Goal: Task Accomplishment & Management: Complete application form

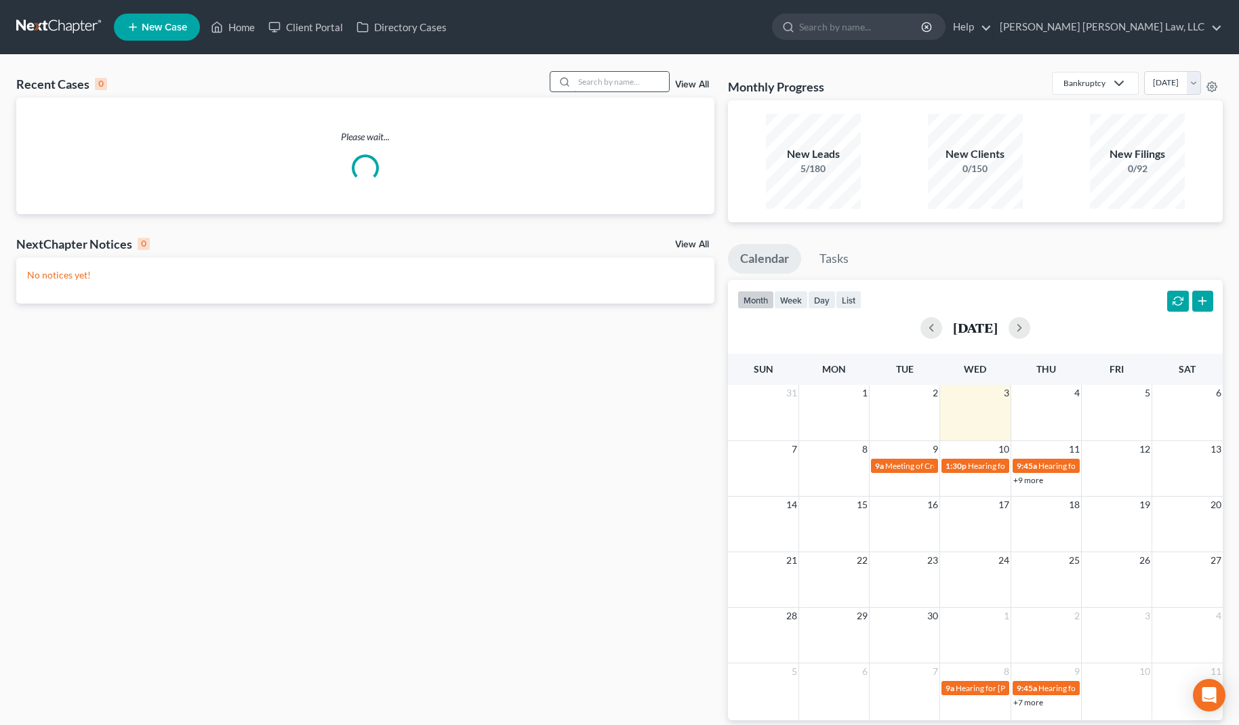
click at [651, 81] on input "search" at bounding box center [621, 82] width 95 height 20
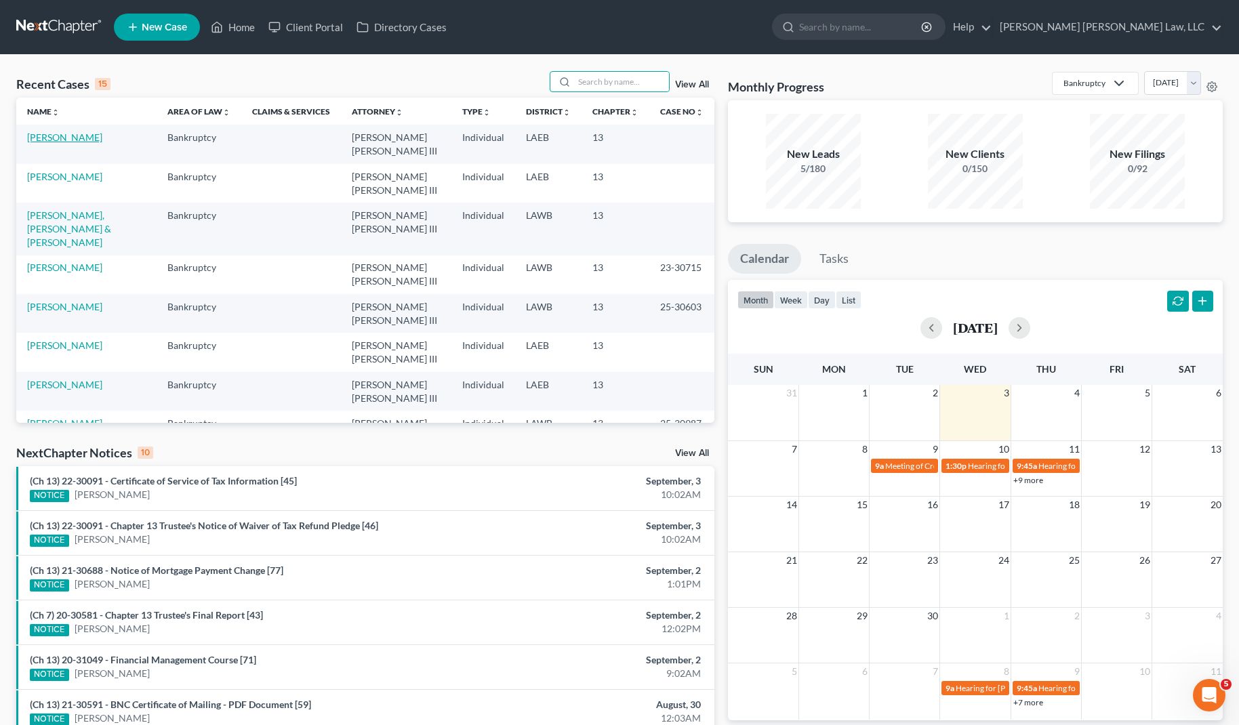
click at [69, 136] on link "[PERSON_NAME]" at bounding box center [64, 138] width 75 height 12
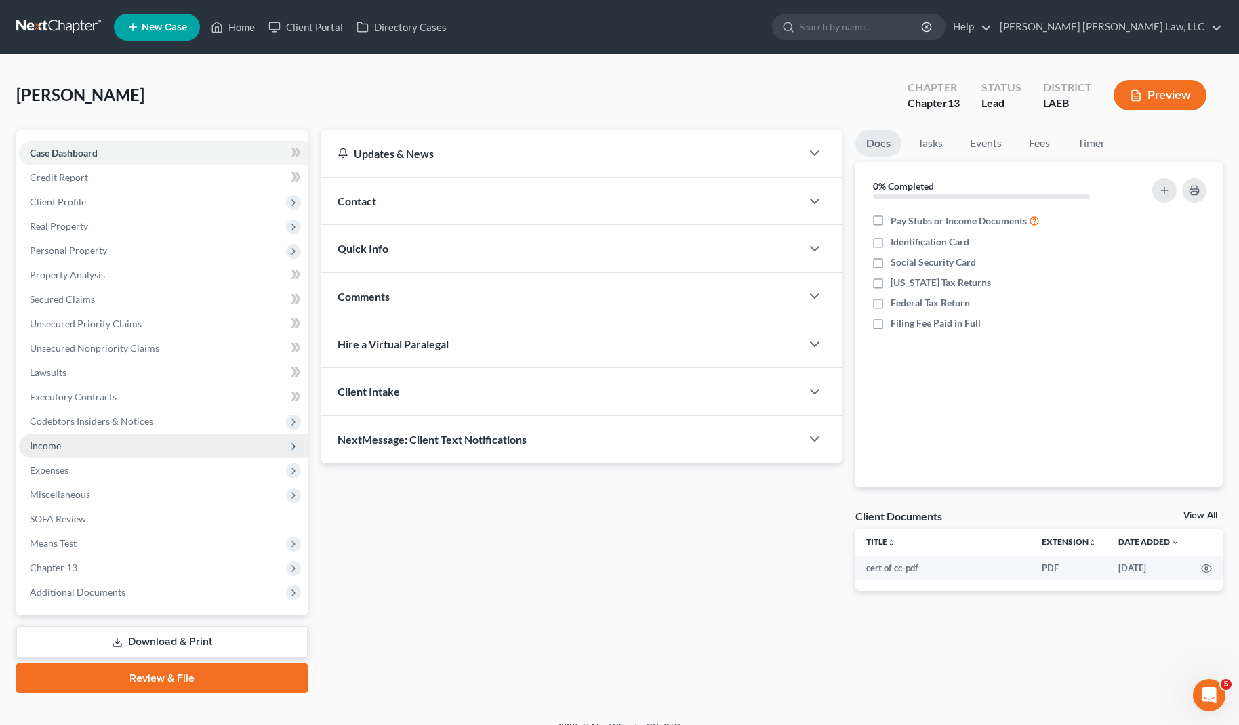
click at [57, 451] on span "Income" at bounding box center [45, 446] width 31 height 12
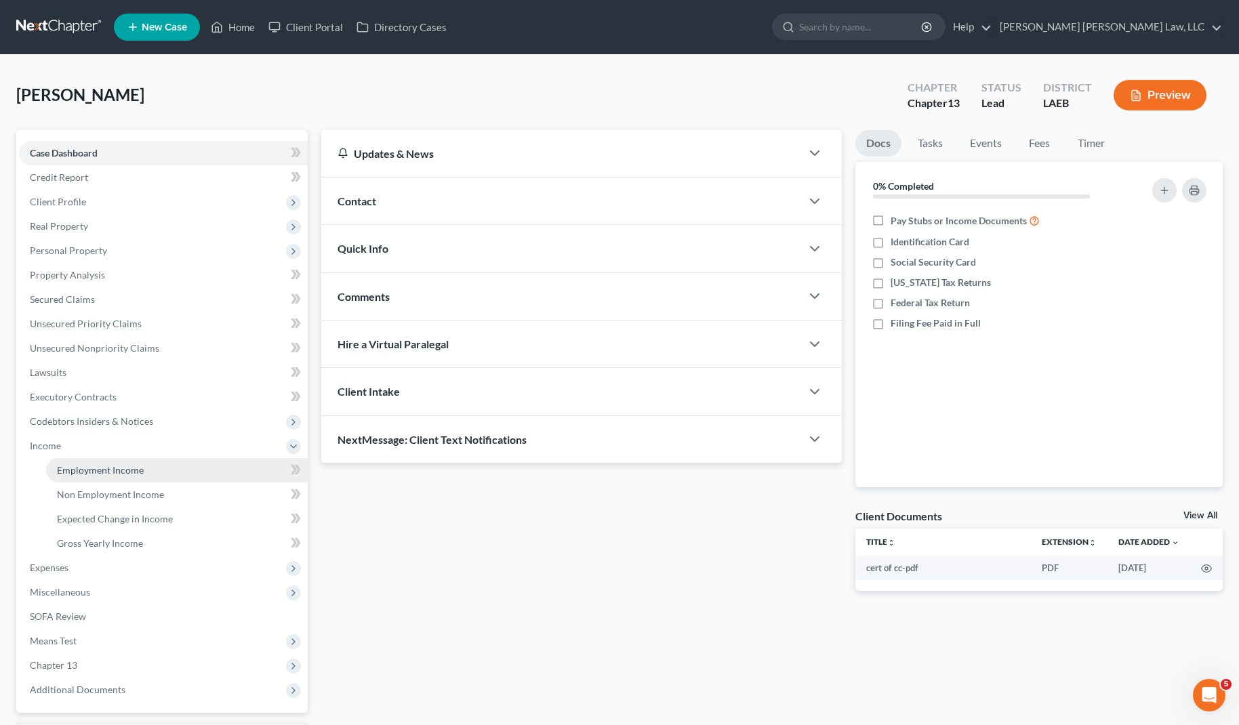
click at [60, 470] on span "Employment Income" at bounding box center [100, 470] width 87 height 12
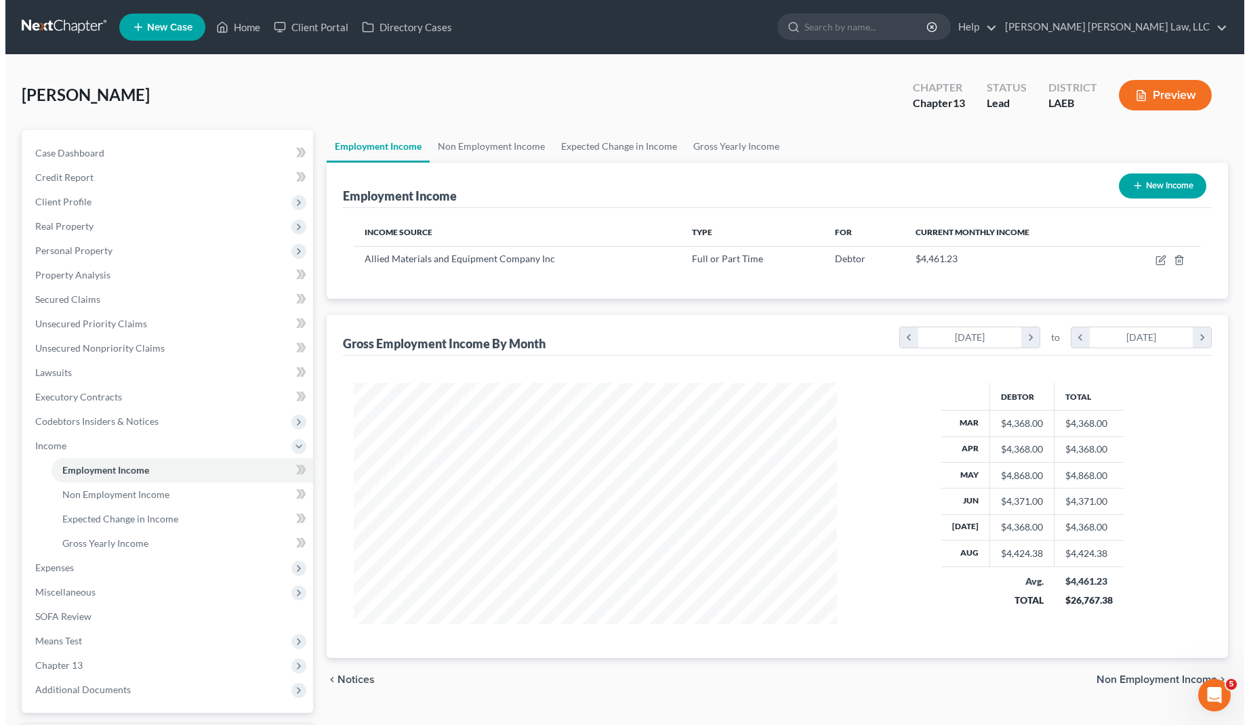
scroll to position [243, 510]
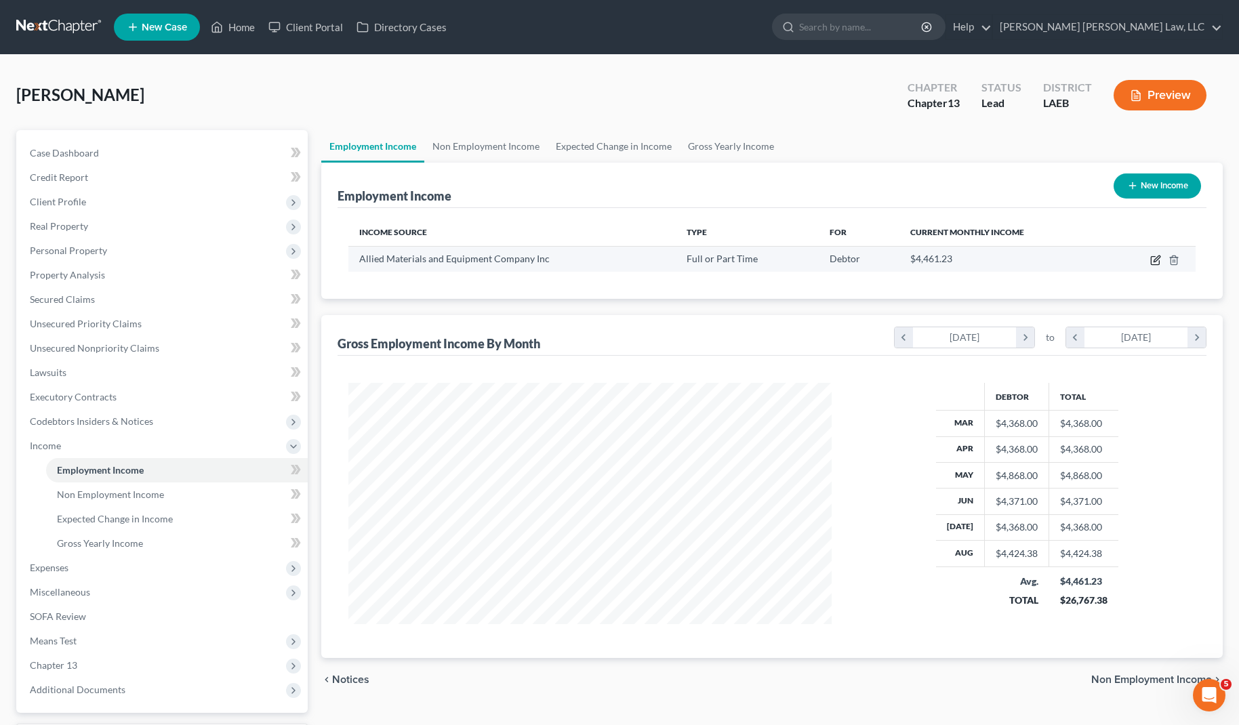
click at [1152, 260] on icon "button" at bounding box center [1155, 260] width 11 height 11
select select "0"
select select "26"
select select "2"
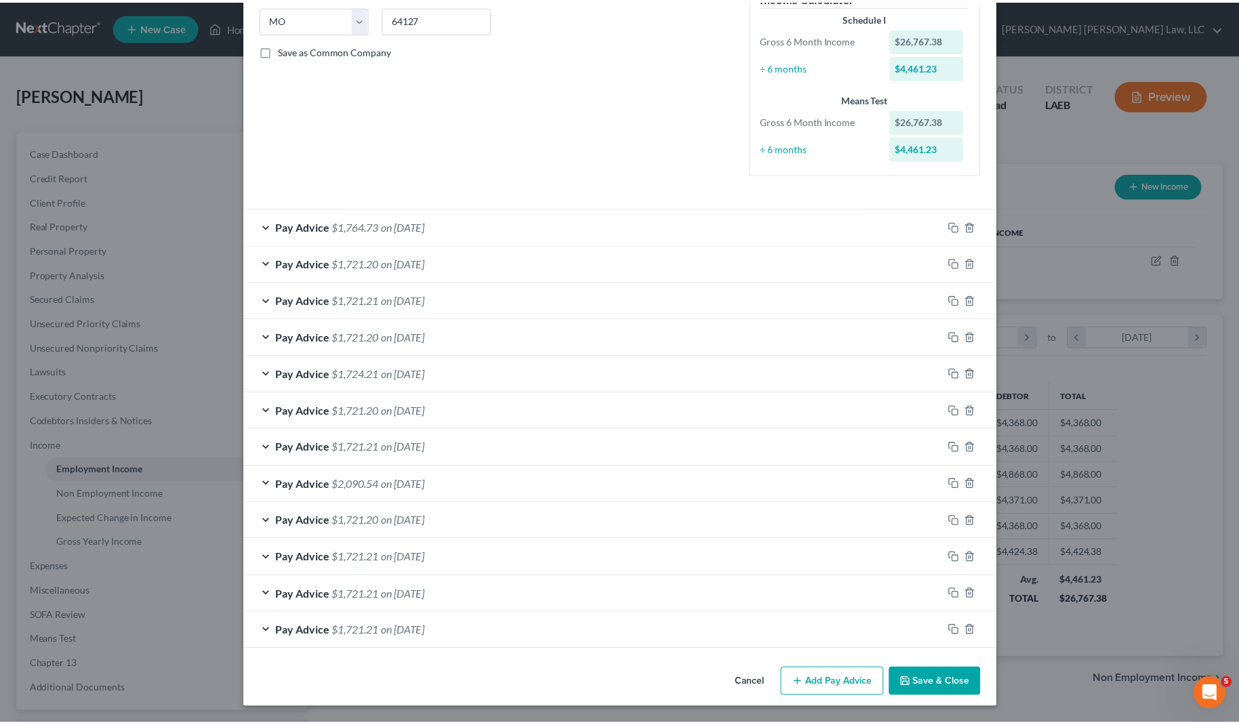
scroll to position [0, 0]
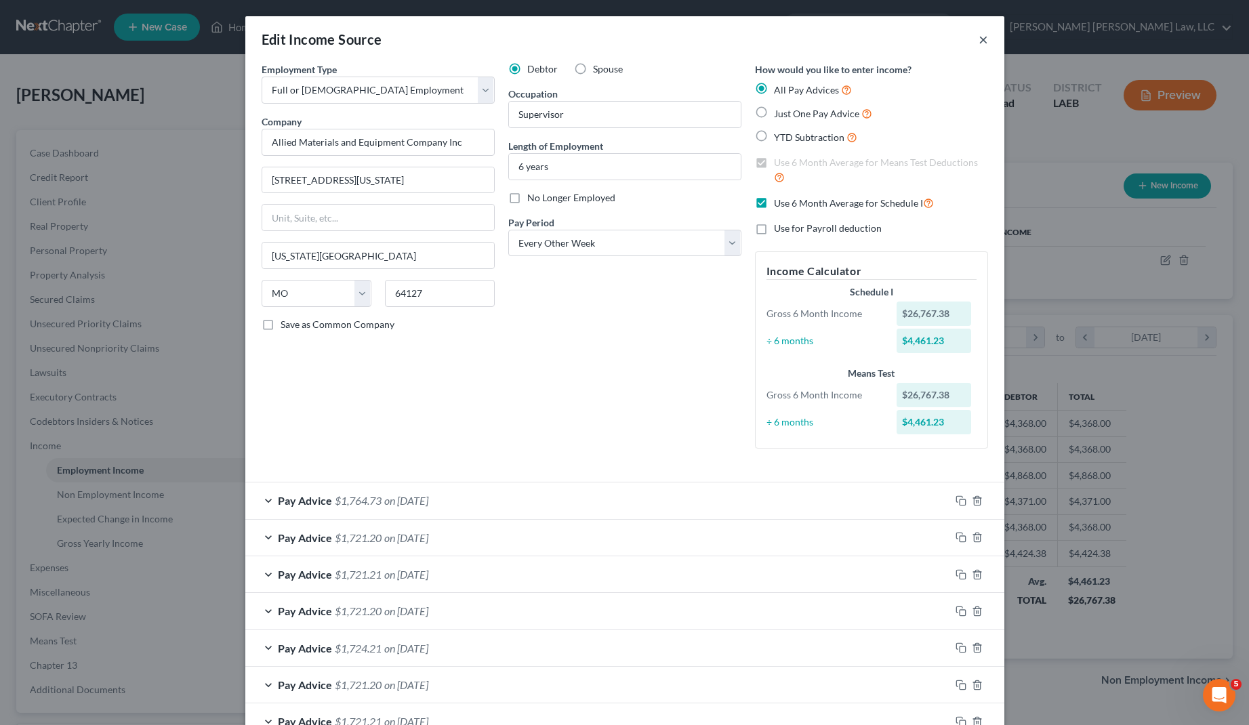
click at [980, 43] on button "×" at bounding box center [983, 39] width 9 height 16
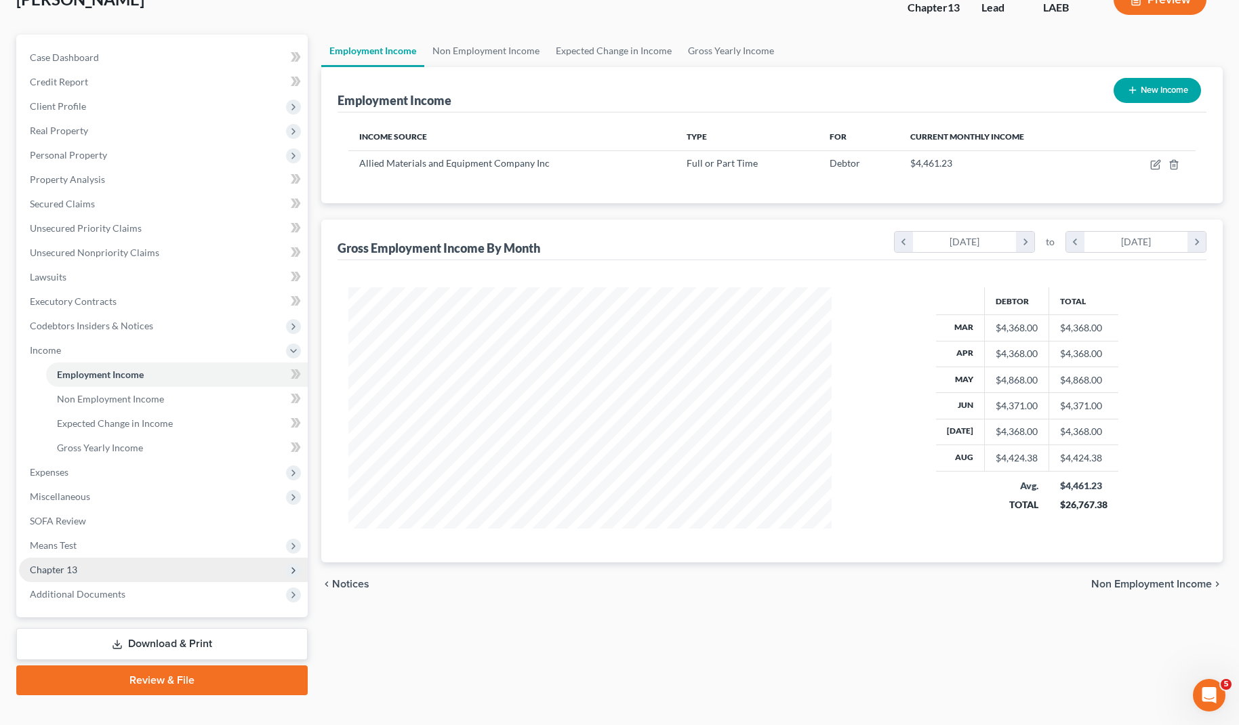
scroll to position [97, 0]
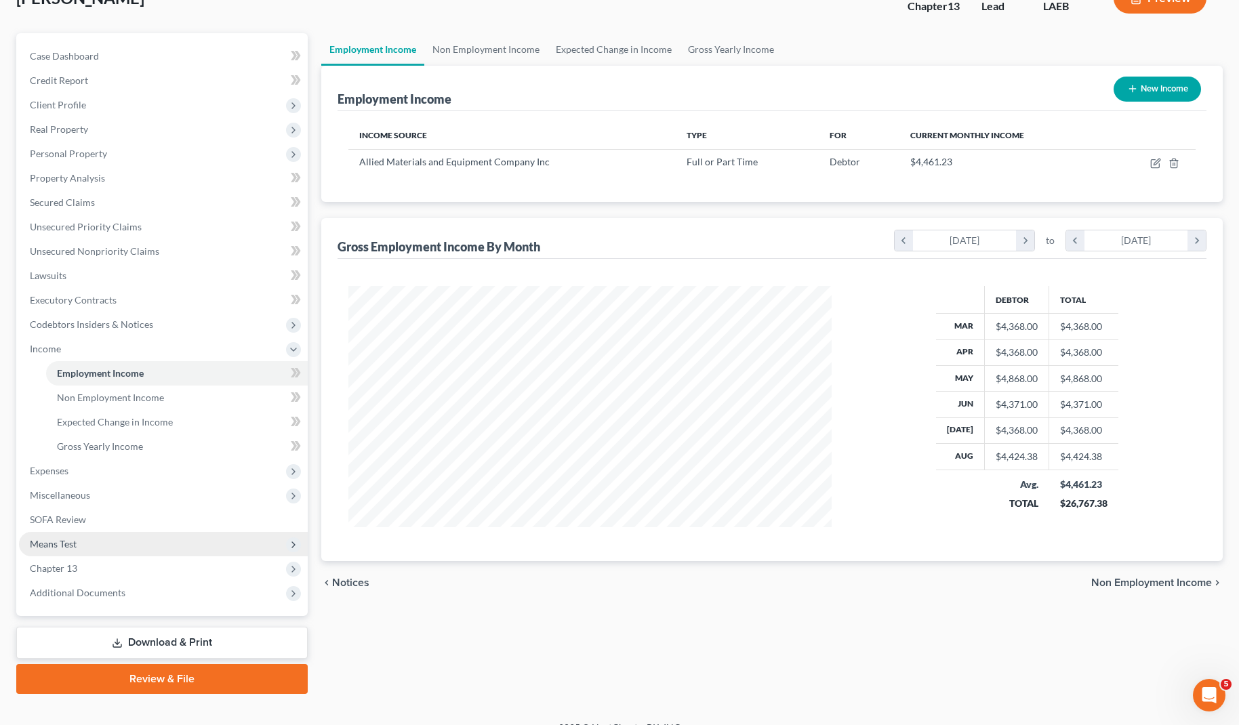
click at [81, 537] on span "Means Test" at bounding box center [163, 544] width 289 height 24
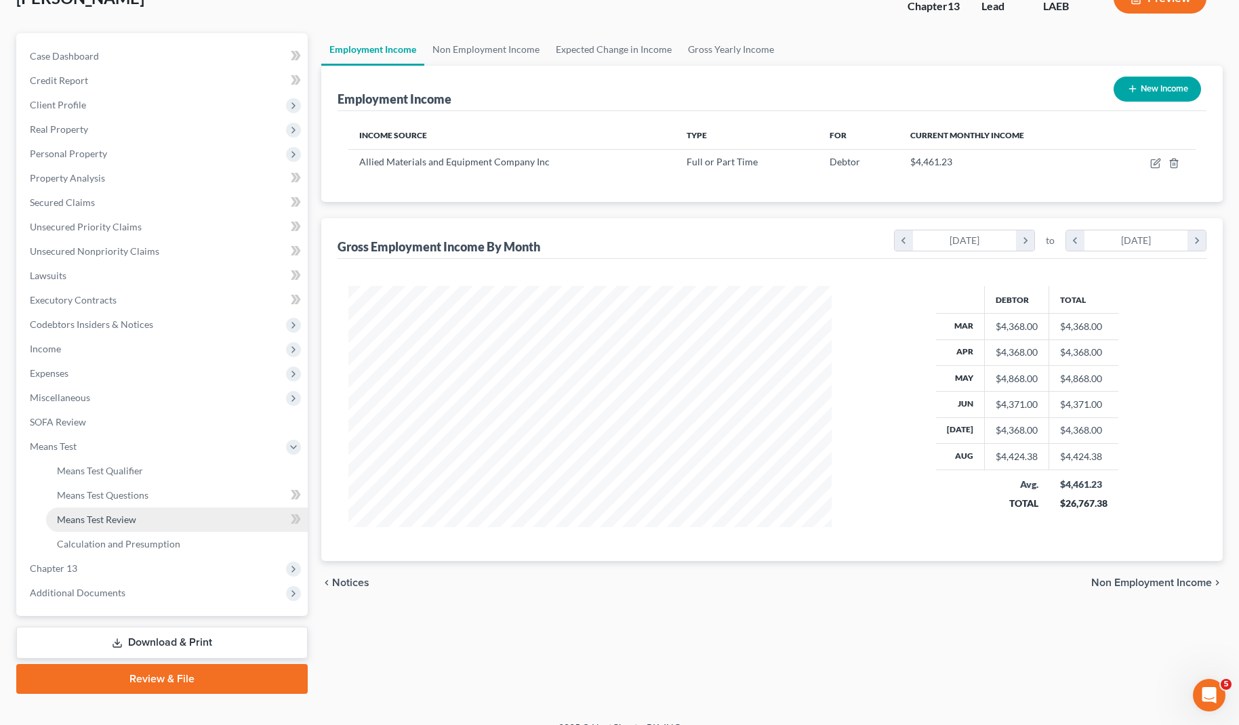
click at [103, 521] on span "Means Test Review" at bounding box center [96, 520] width 79 height 12
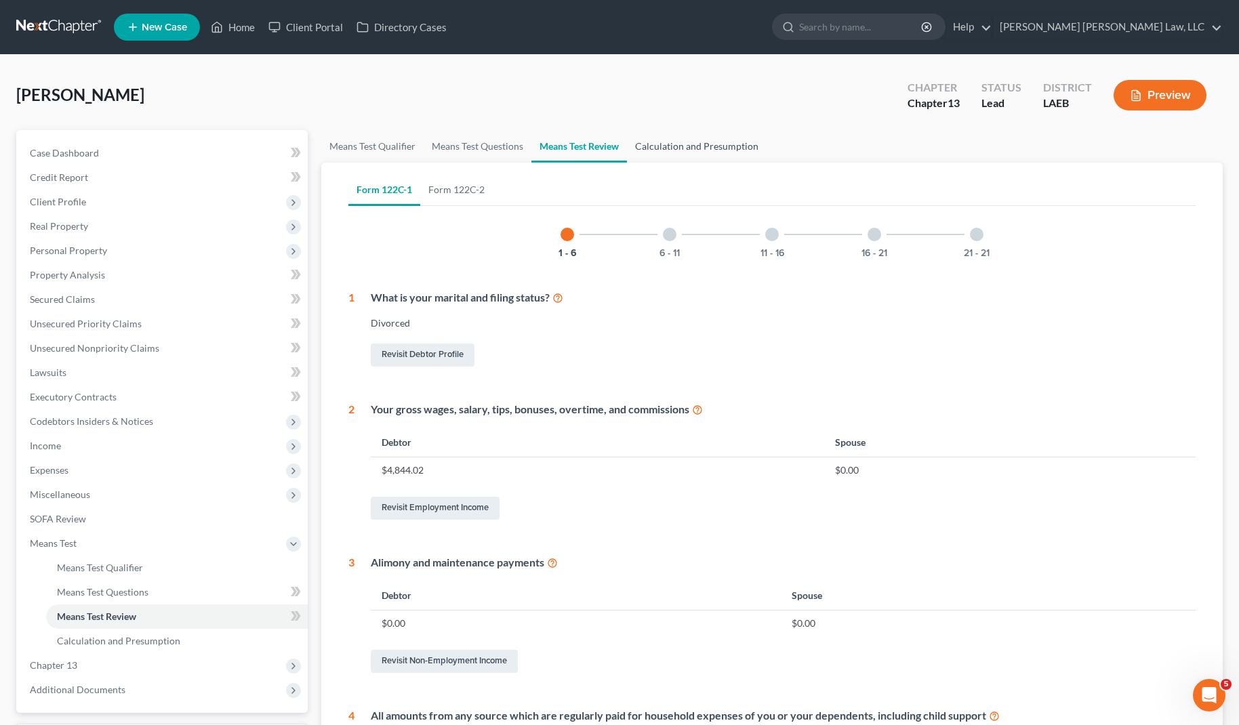
click at [704, 148] on link "Calculation and Presumption" at bounding box center [697, 146] width 140 height 33
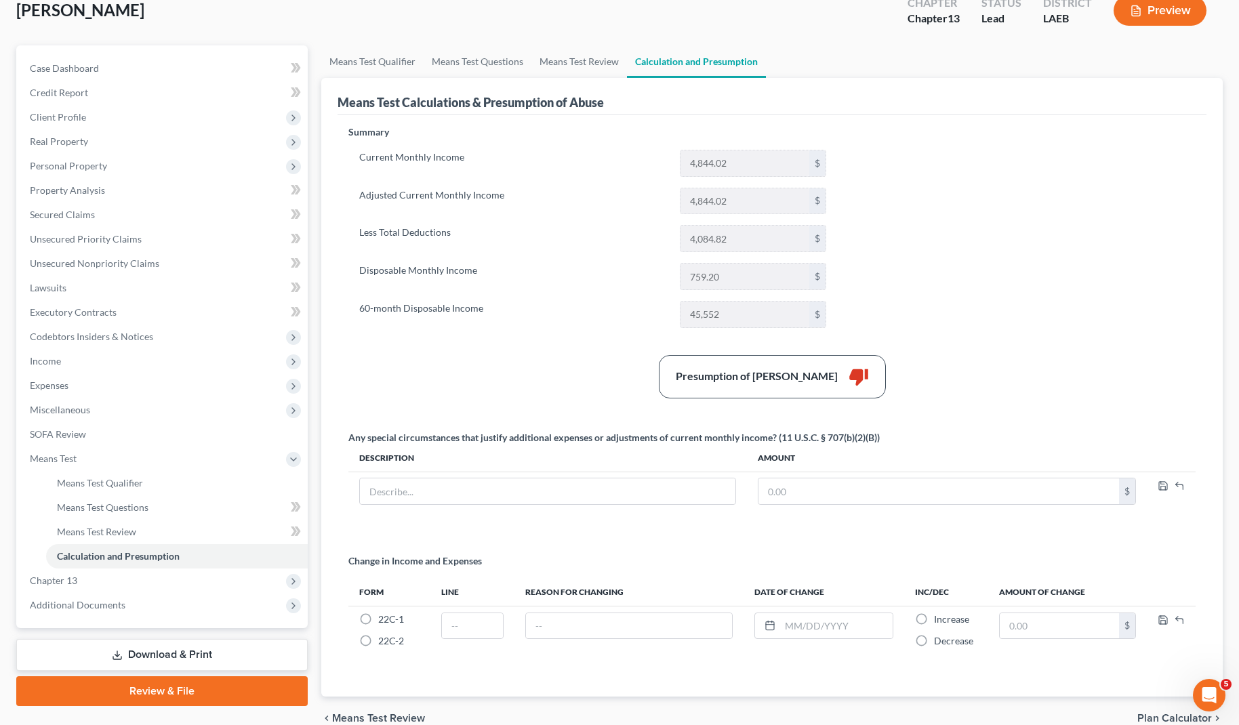
scroll to position [92, 0]
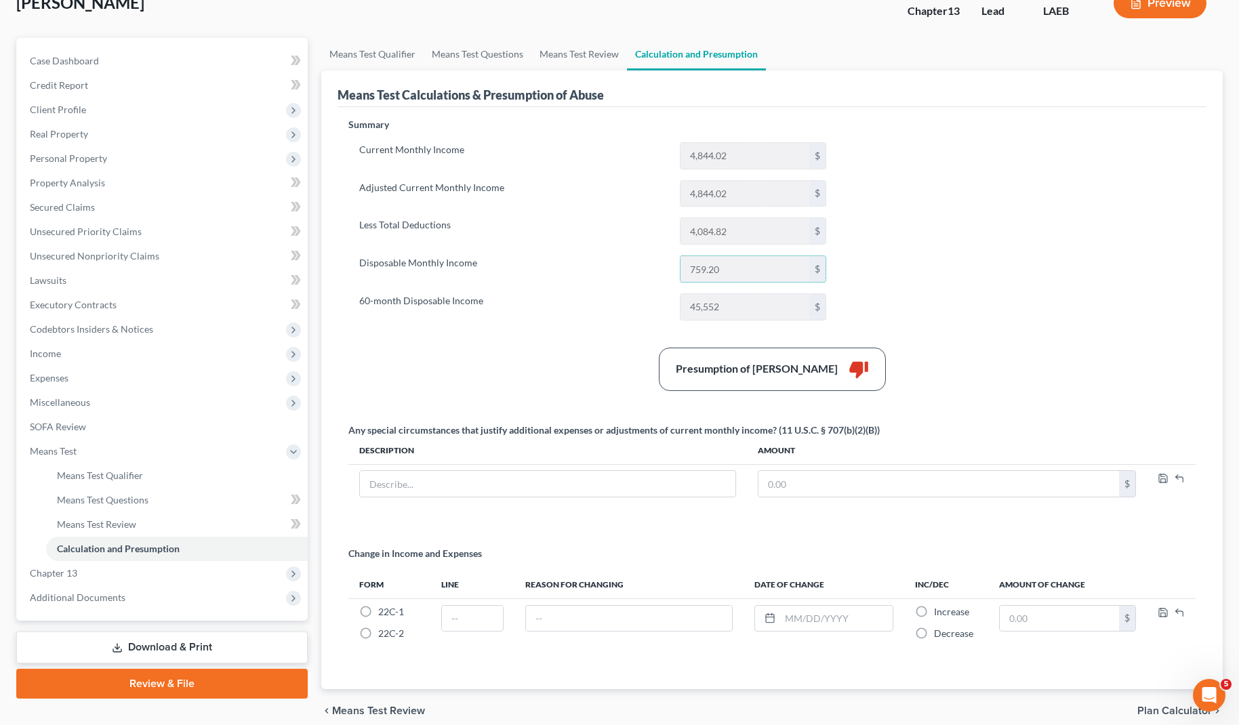
drag, startPoint x: 734, startPoint y: 266, endPoint x: 606, endPoint y: 267, distance: 127.4
click at [606, 267] on div "Disposable Monthly Income 759.20 $" at bounding box center [593, 269] width 481 height 27
click at [136, 521] on link "Means Test Review" at bounding box center [177, 525] width 262 height 24
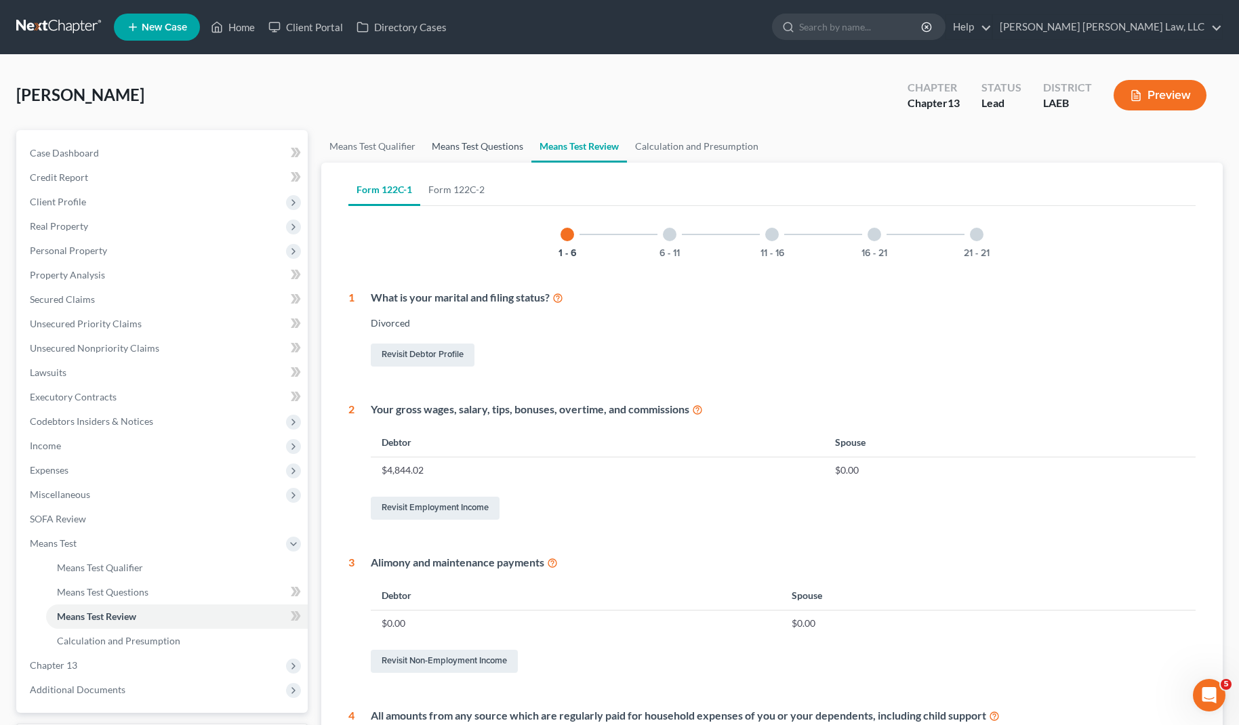
click at [459, 146] on link "Means Test Questions" at bounding box center [478, 146] width 108 height 33
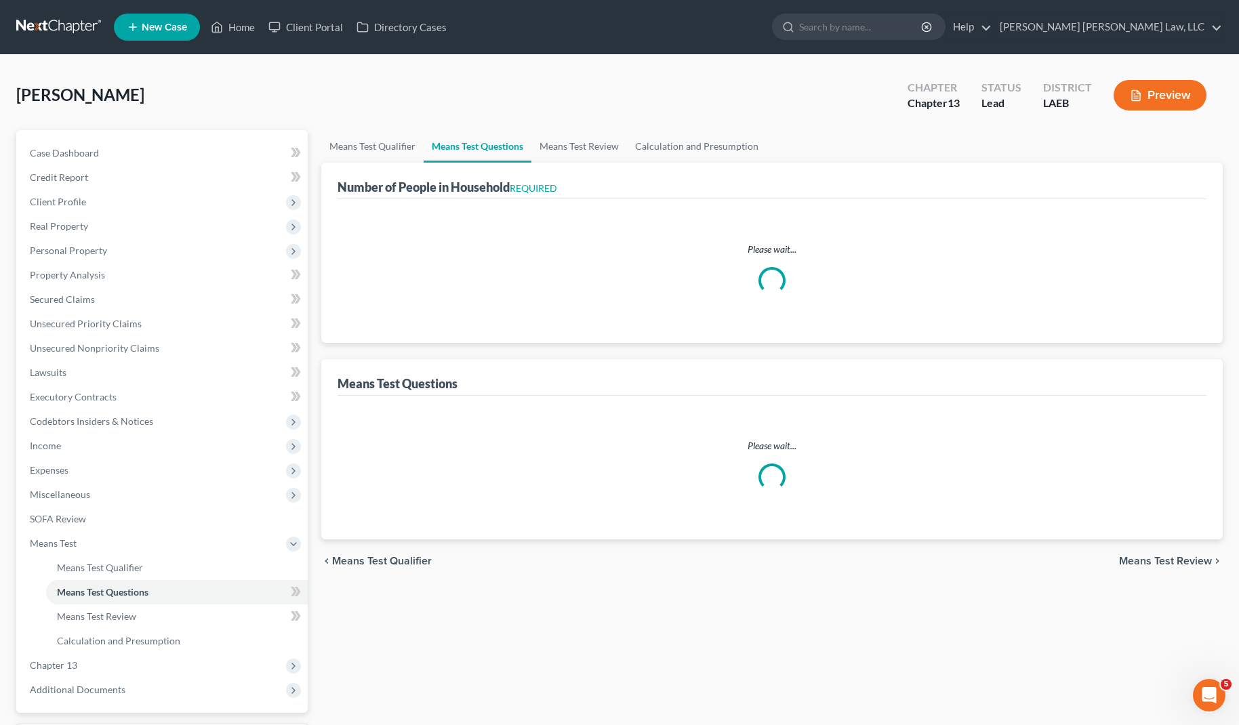
select select "1"
select select "60"
select select "1"
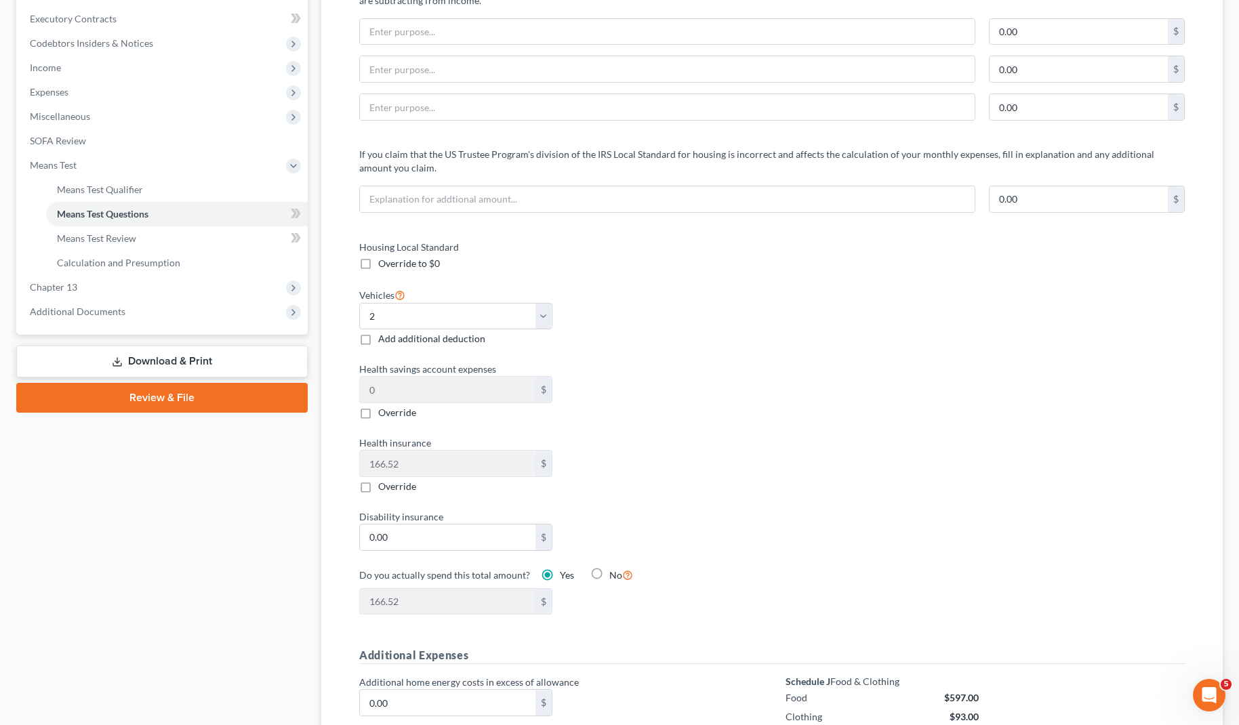
scroll to position [403, 0]
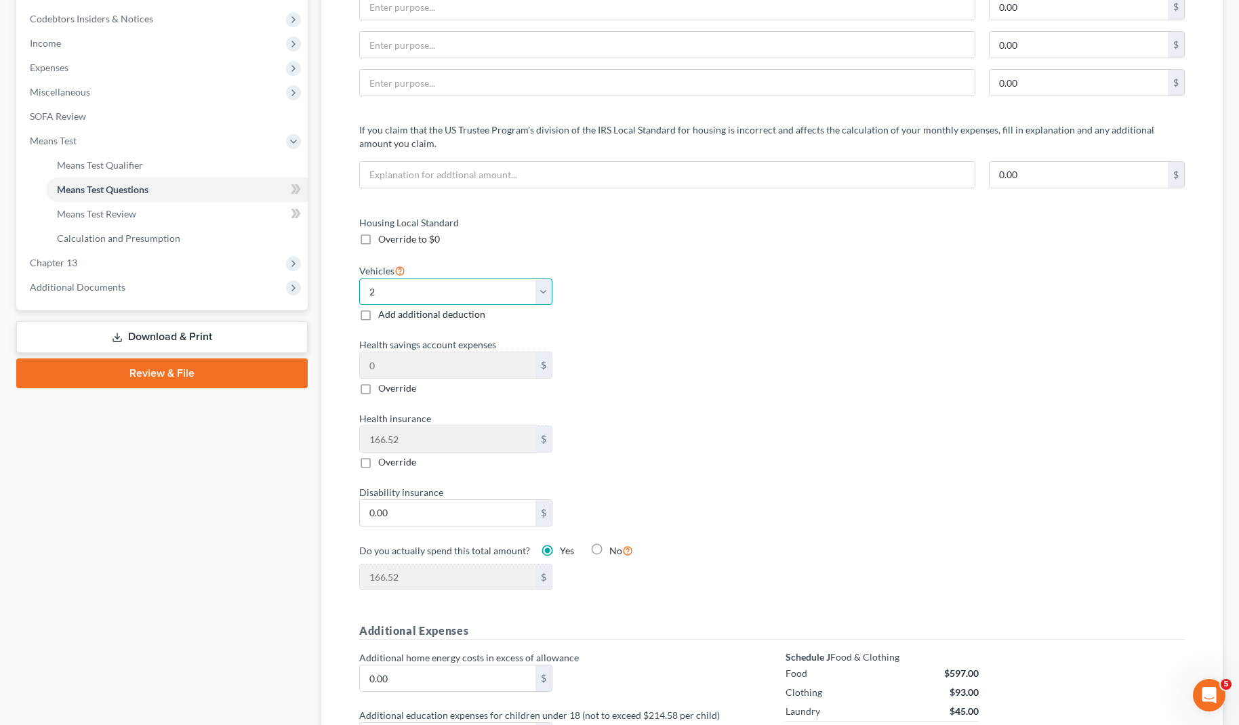
click at [435, 286] on select "Select 0 1 2 3 4 5" at bounding box center [455, 292] width 193 height 27
select select "1"
click at [359, 279] on select "Select 0 1 2 3 4 5" at bounding box center [455, 292] width 193 height 27
click at [744, 326] on div "Housing Local Standard Override to $0 Vehicles Select 0 1 2 3 4 5 Add additiona…" at bounding box center [559, 412] width 426 height 392
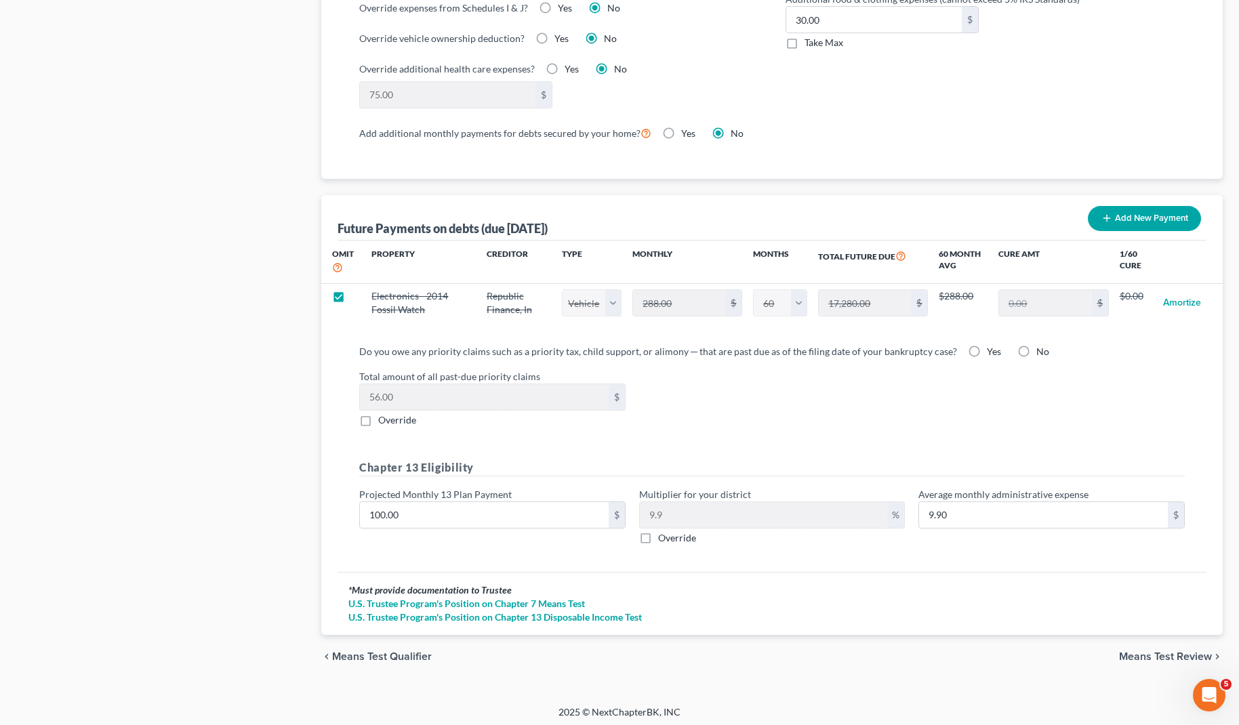
scroll to position [1173, 0]
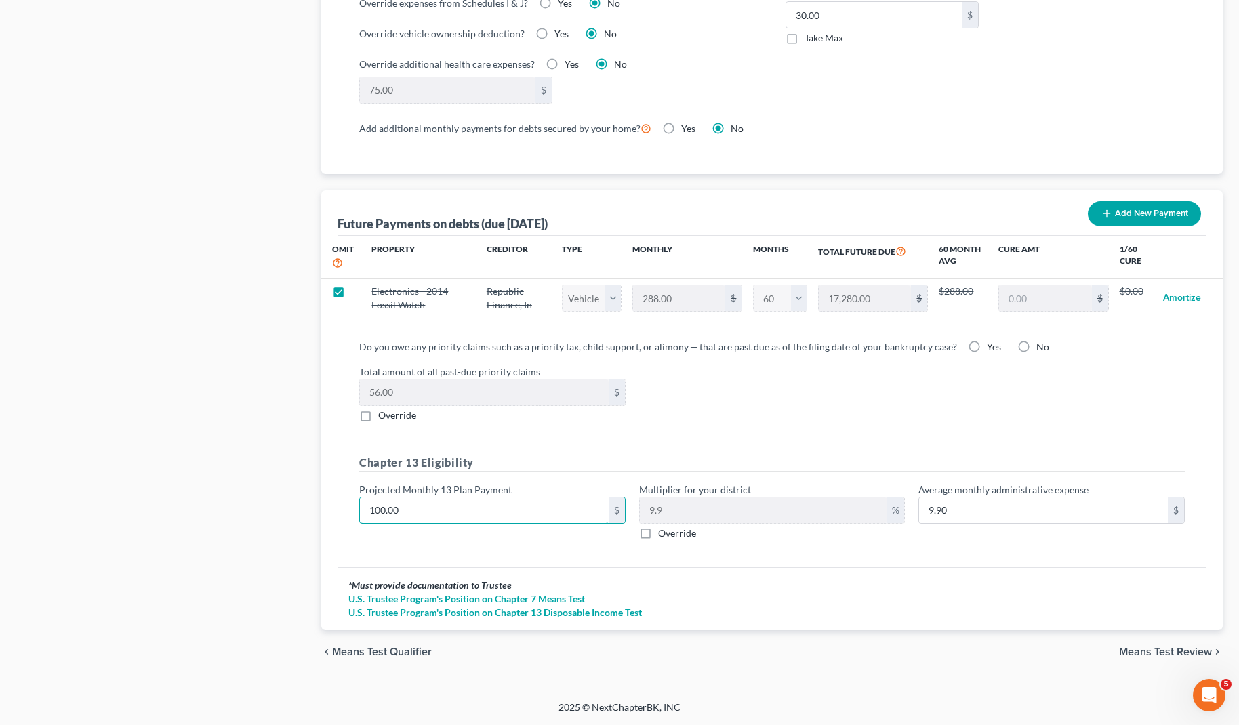
drag, startPoint x: 427, startPoint y: 513, endPoint x: 339, endPoint y: 506, distance: 88.3
click at [338, 506] on div "Do you owe any priority claims such as a priority tax, child support, or alimon…" at bounding box center [772, 448] width 869 height 239
drag, startPoint x: 418, startPoint y: 508, endPoint x: 345, endPoint y: 504, distance: 73.3
click at [345, 504] on div "Do you owe any priority claims such as a priority tax, child support, or alimon…" at bounding box center [772, 448] width 869 height 239
type input "5"
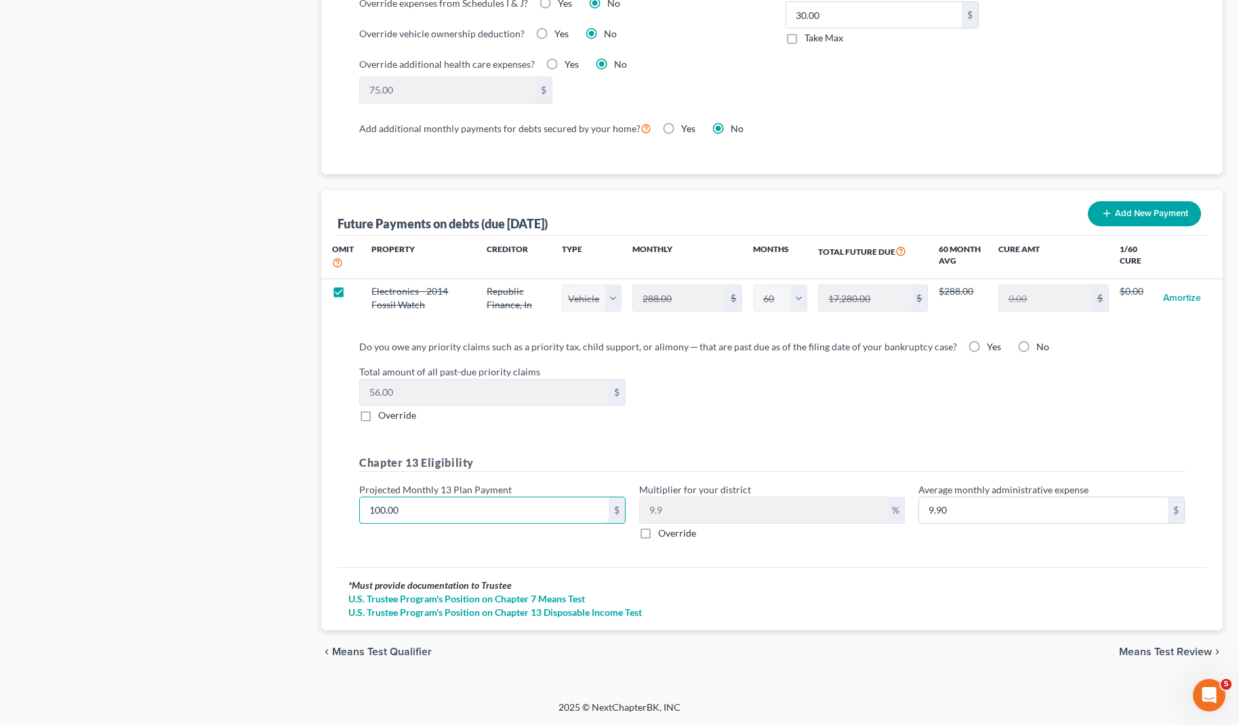
type input "0.49"
type input "50"
type input "4.95"
type input "500"
type input "49.50"
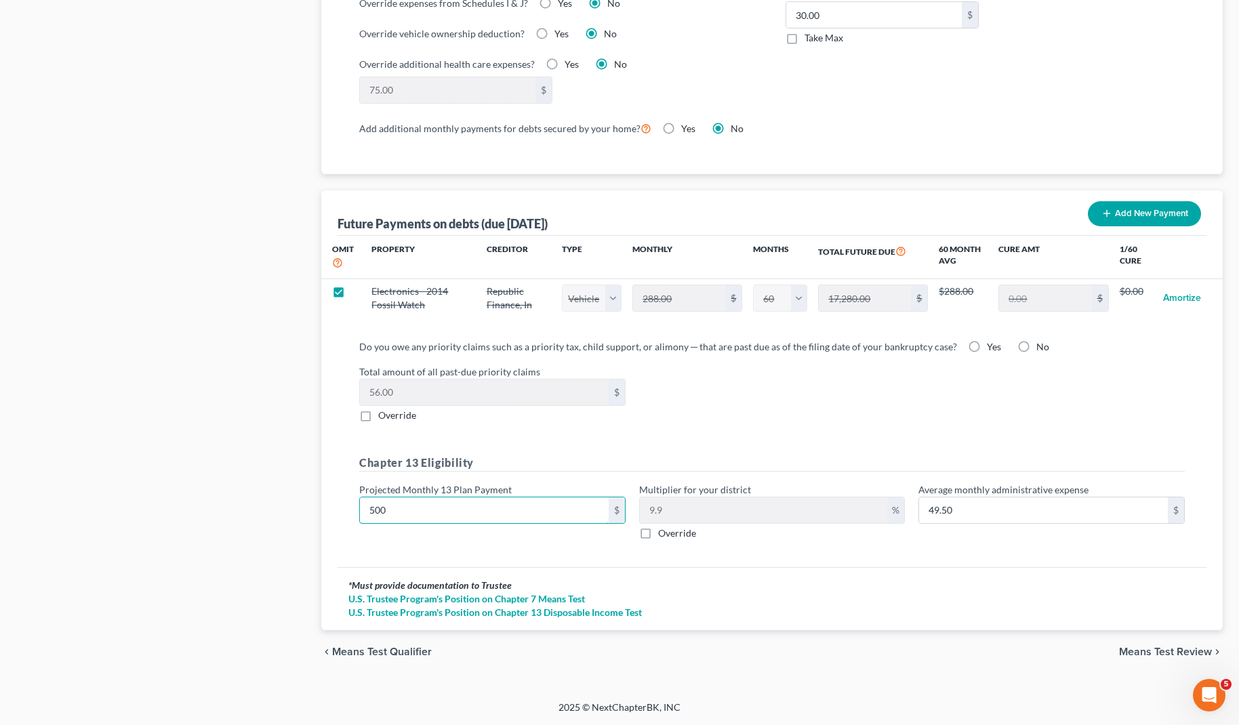
type input "500"
click at [965, 417] on div "Total amount of all past-due priority claims 56.00 $ Override" at bounding box center [772, 394] width 839 height 58
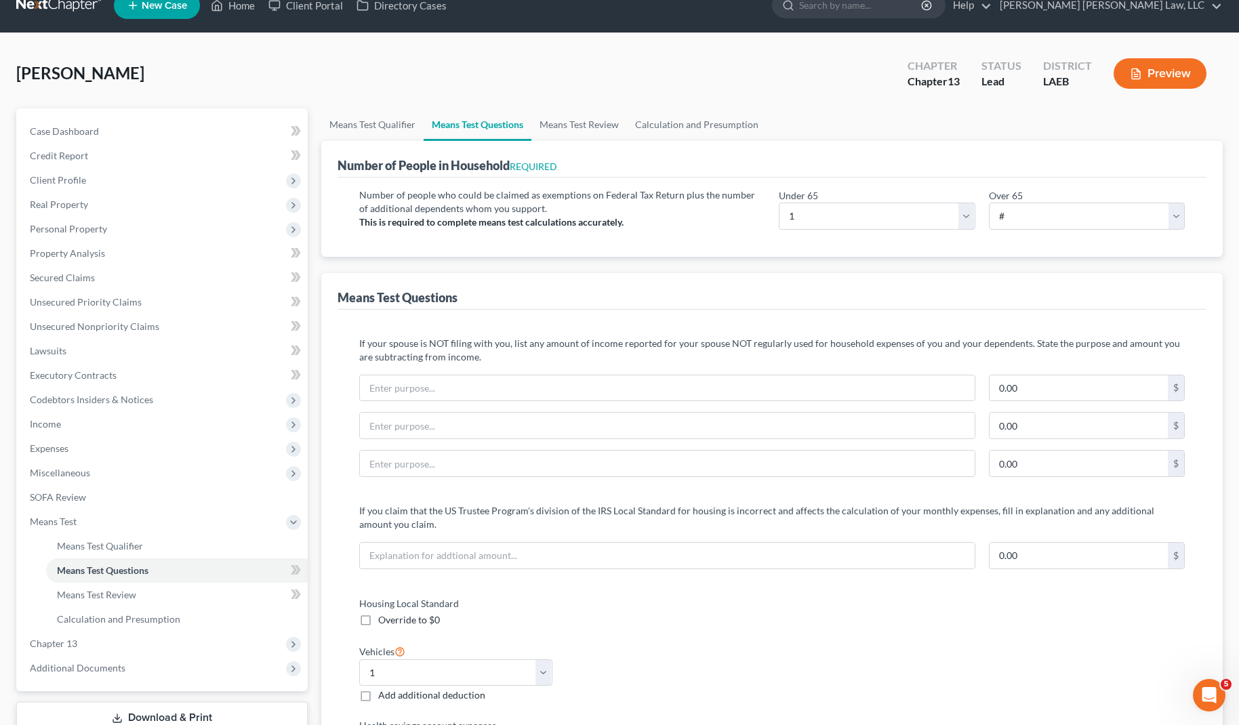
scroll to position [0, 0]
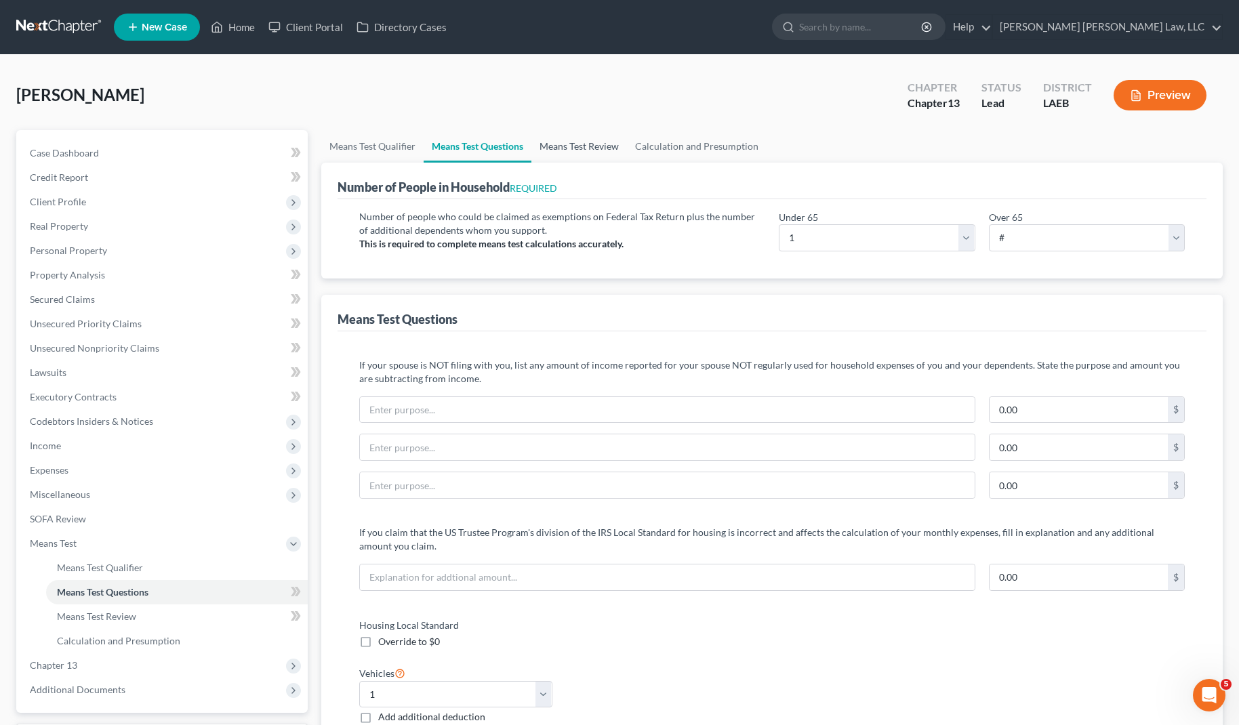
click at [597, 155] on link "Means Test Review" at bounding box center [579, 146] width 96 height 33
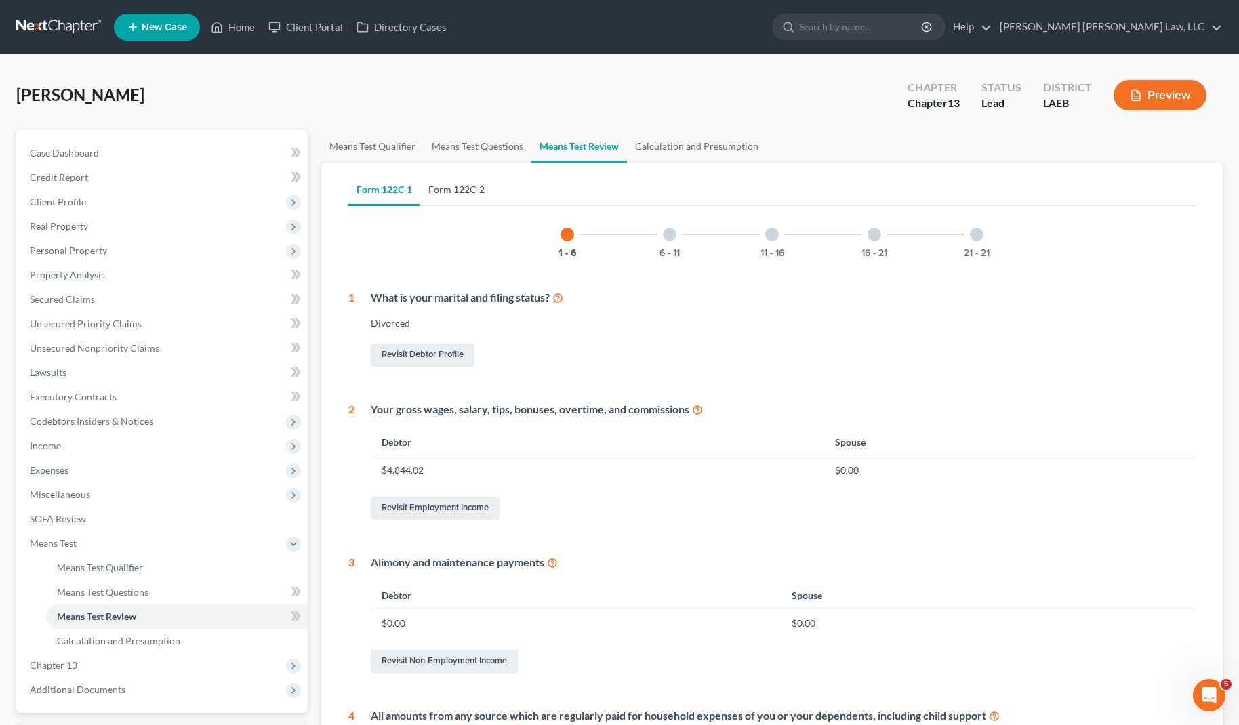
click at [454, 184] on link "Form 122C-2" at bounding box center [456, 190] width 73 height 33
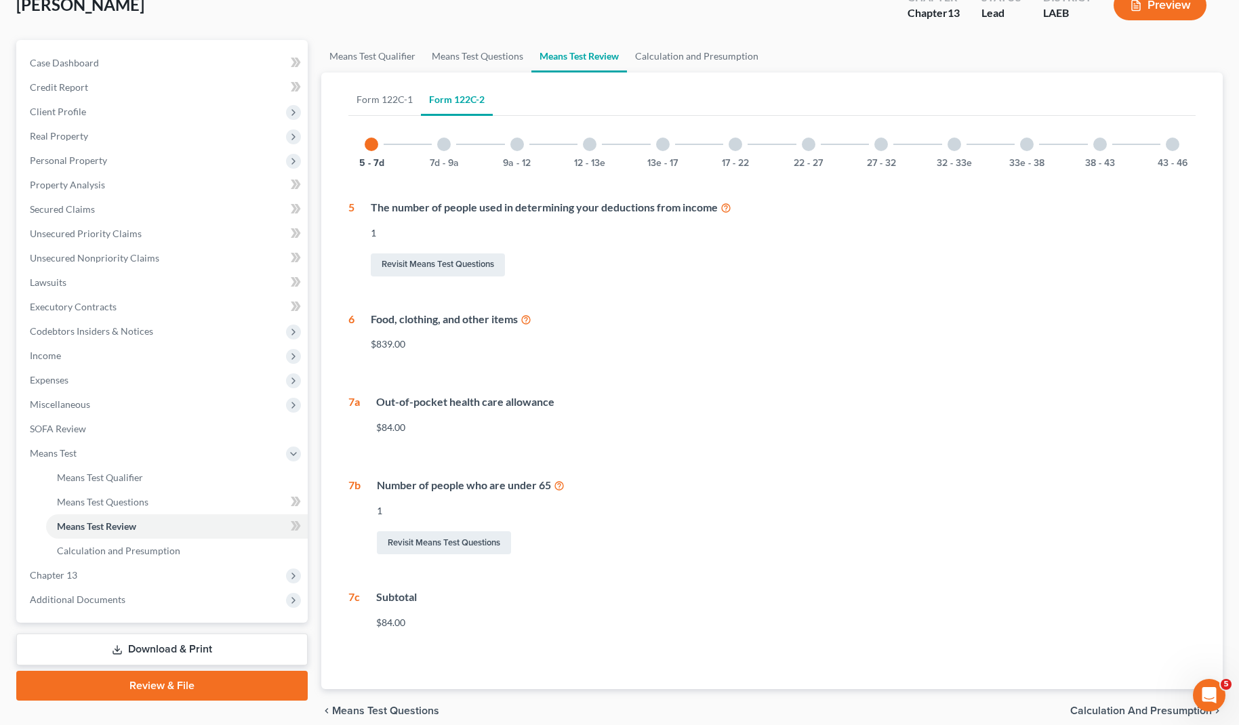
scroll to position [29, 0]
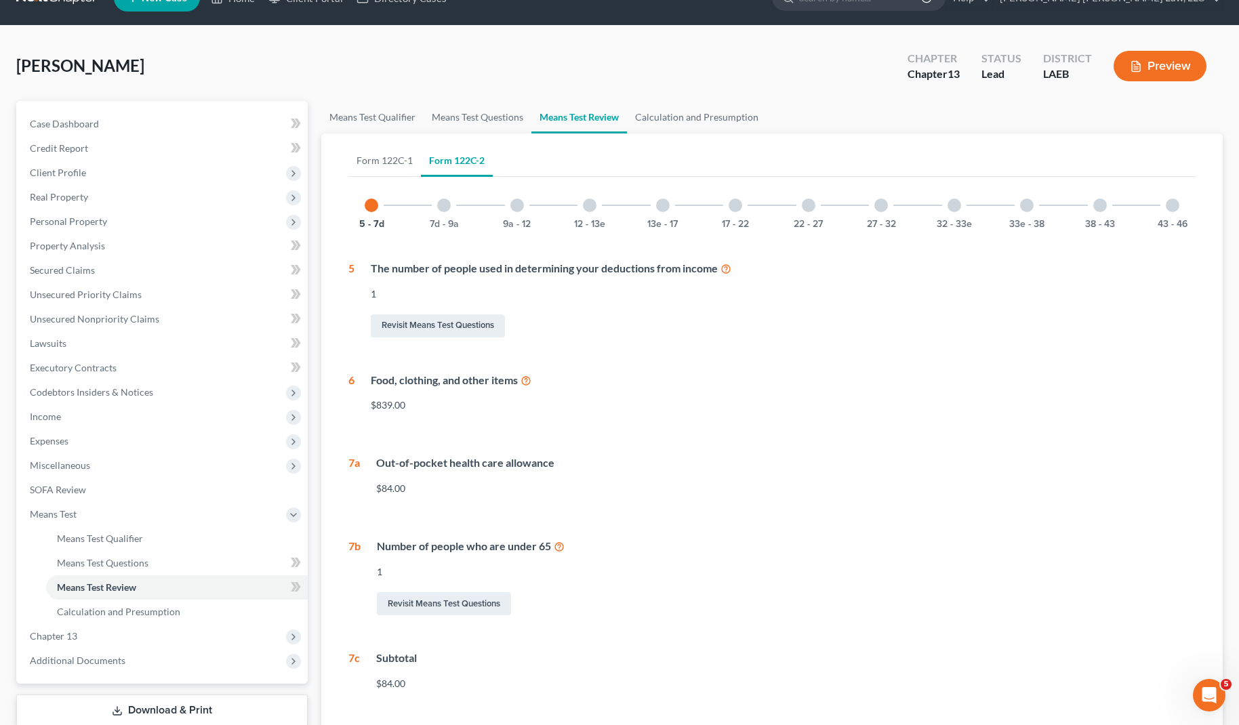
click at [447, 206] on div at bounding box center [444, 206] width 14 height 14
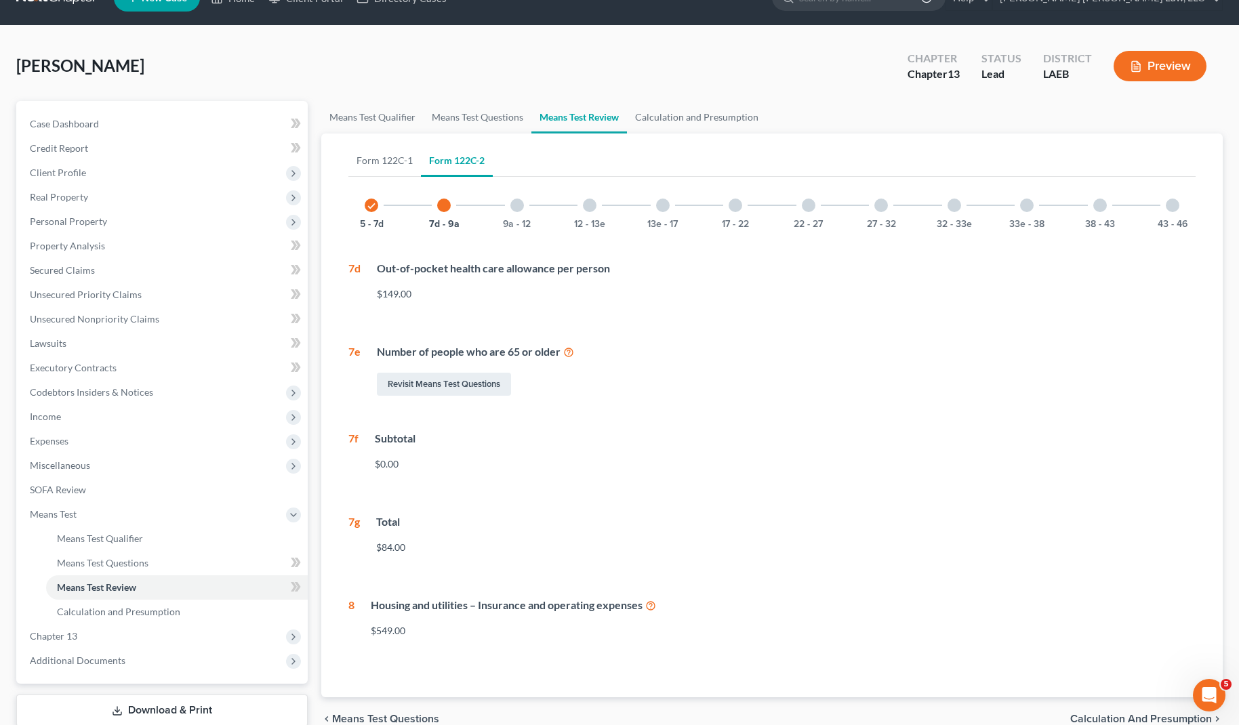
click at [508, 206] on div "9a - 12" at bounding box center [517, 205] width 46 height 46
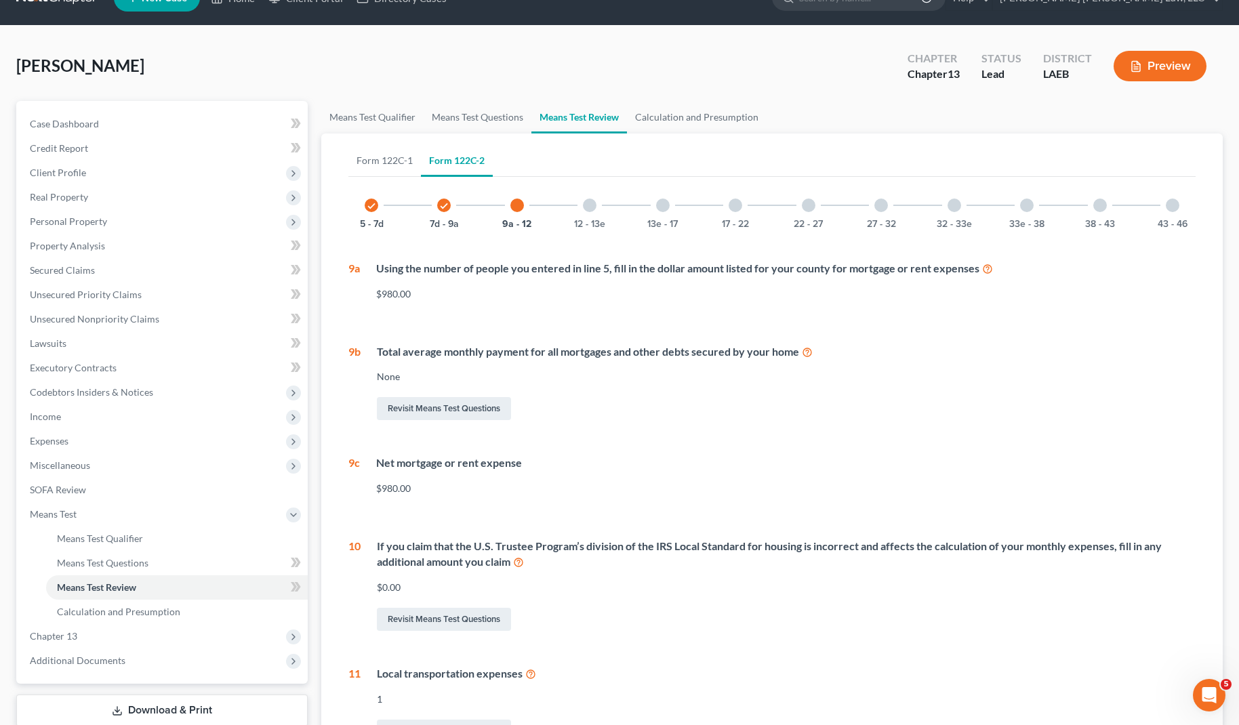
click at [592, 207] on div at bounding box center [590, 206] width 14 height 14
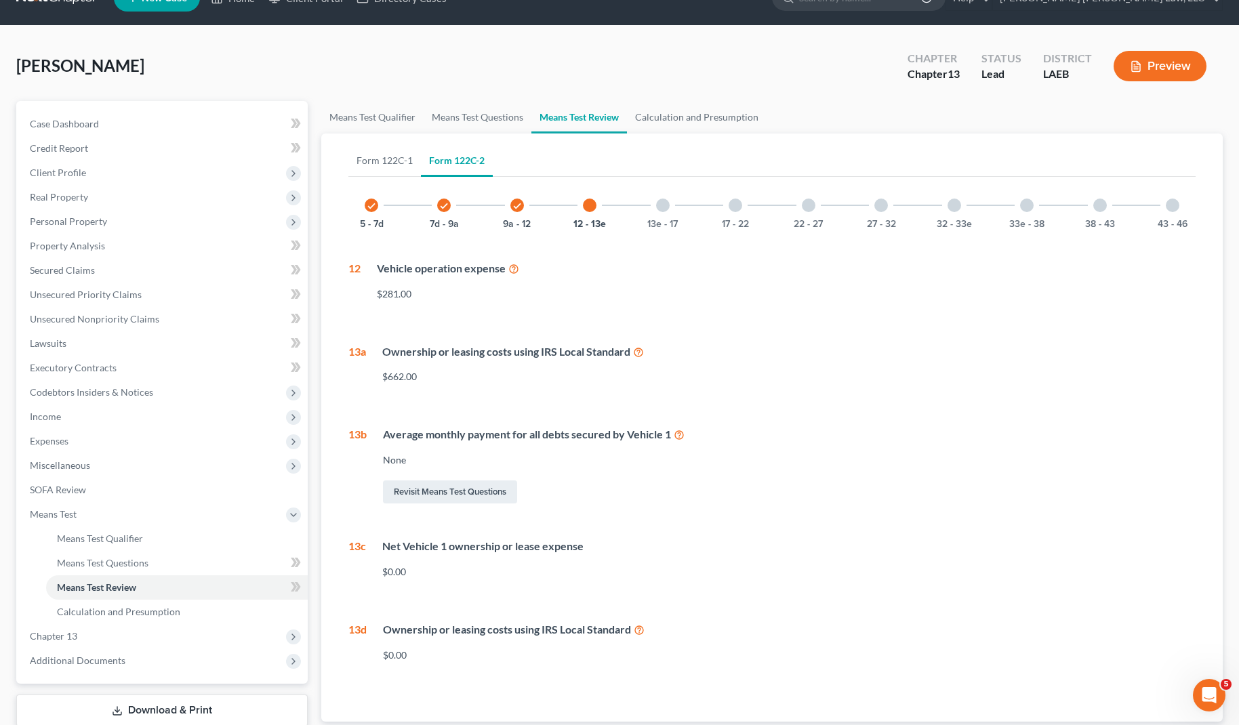
click at [687, 205] on div "check 5 - 7d check 7d - 9a check 9a - 12 12 - 13e 13e - 17 17 - 22 22 - 27 27 -…" at bounding box center [771, 205] width 847 height 46
click at [658, 207] on div at bounding box center [663, 206] width 14 height 14
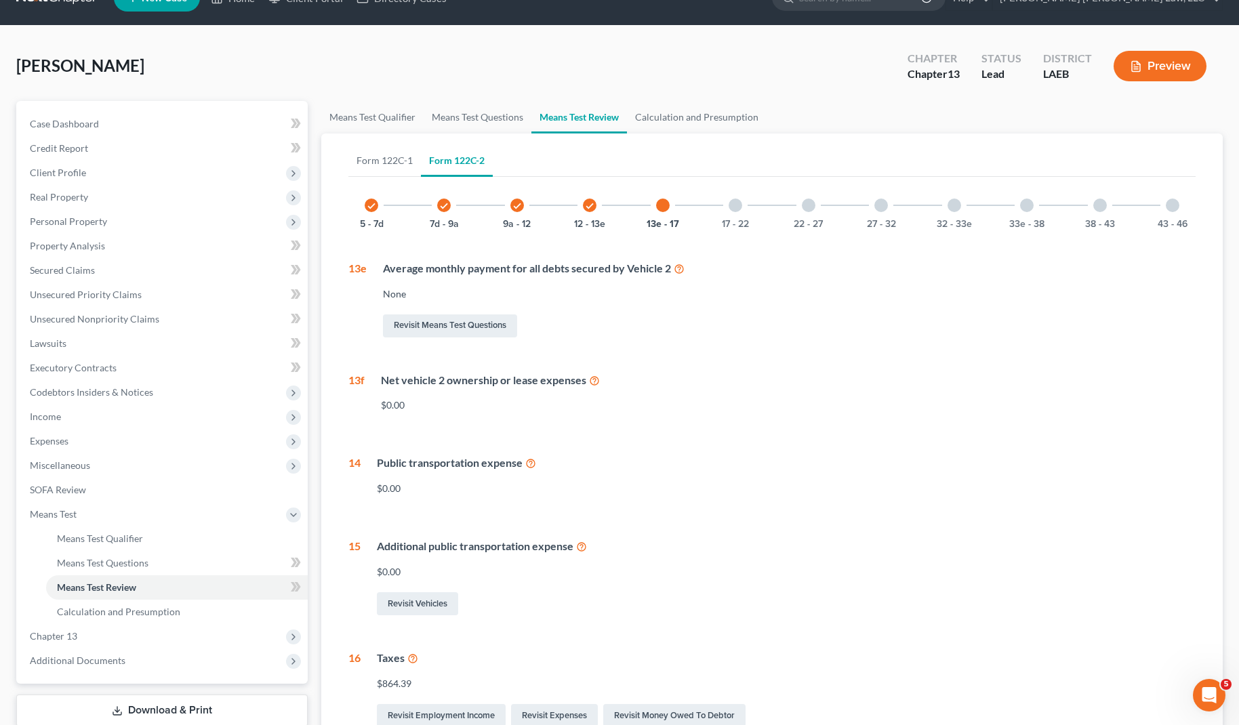
click at [732, 207] on div at bounding box center [736, 206] width 14 height 14
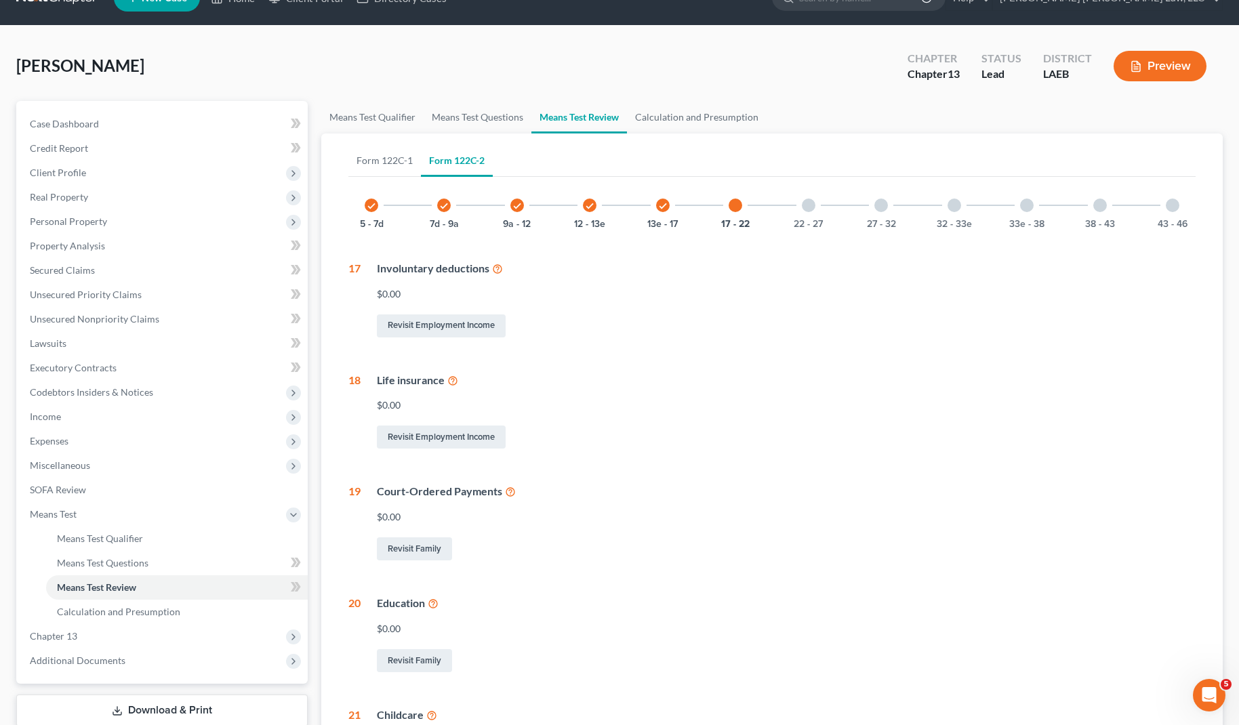
click at [795, 203] on div "22 - 27" at bounding box center [809, 205] width 46 height 46
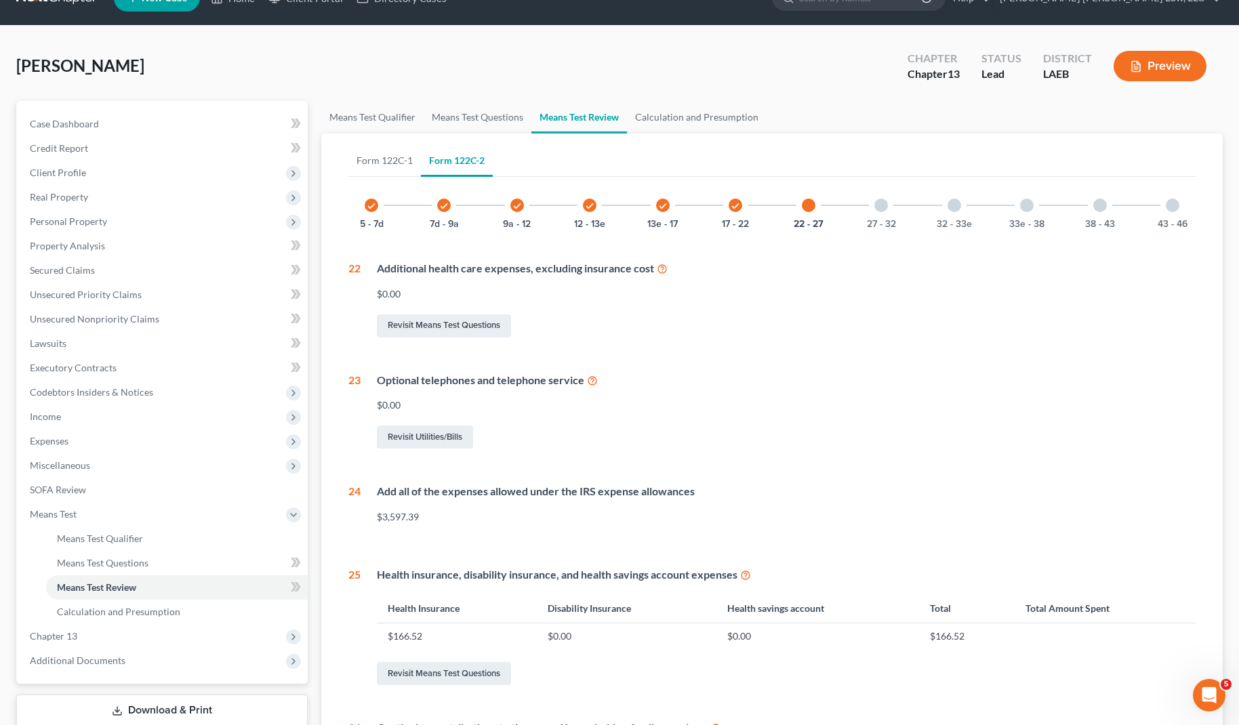
click at [890, 207] on div "27 - 32" at bounding box center [881, 205] width 46 height 46
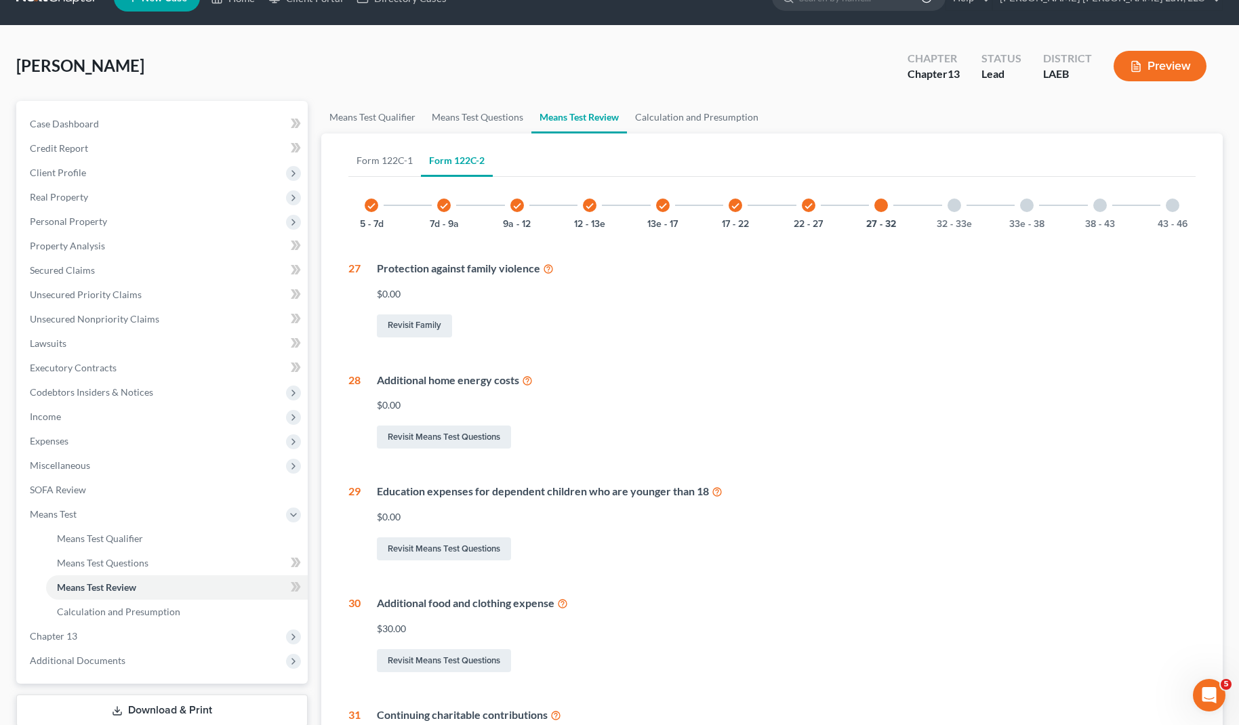
click at [971, 206] on div "32 - 33e" at bounding box center [954, 205] width 46 height 46
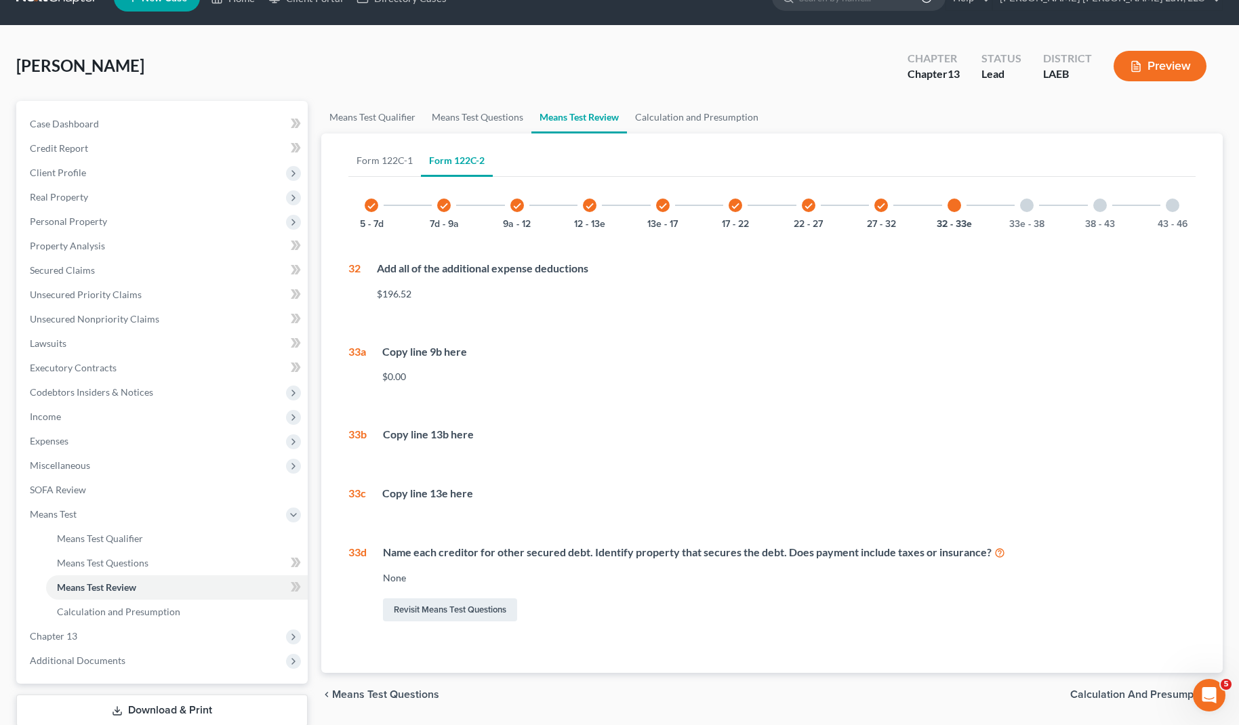
drag, startPoint x: 1030, startPoint y: 209, endPoint x: 1045, endPoint y: 208, distance: 14.9
click at [1032, 209] on div "33e - 38" at bounding box center [1027, 205] width 46 height 46
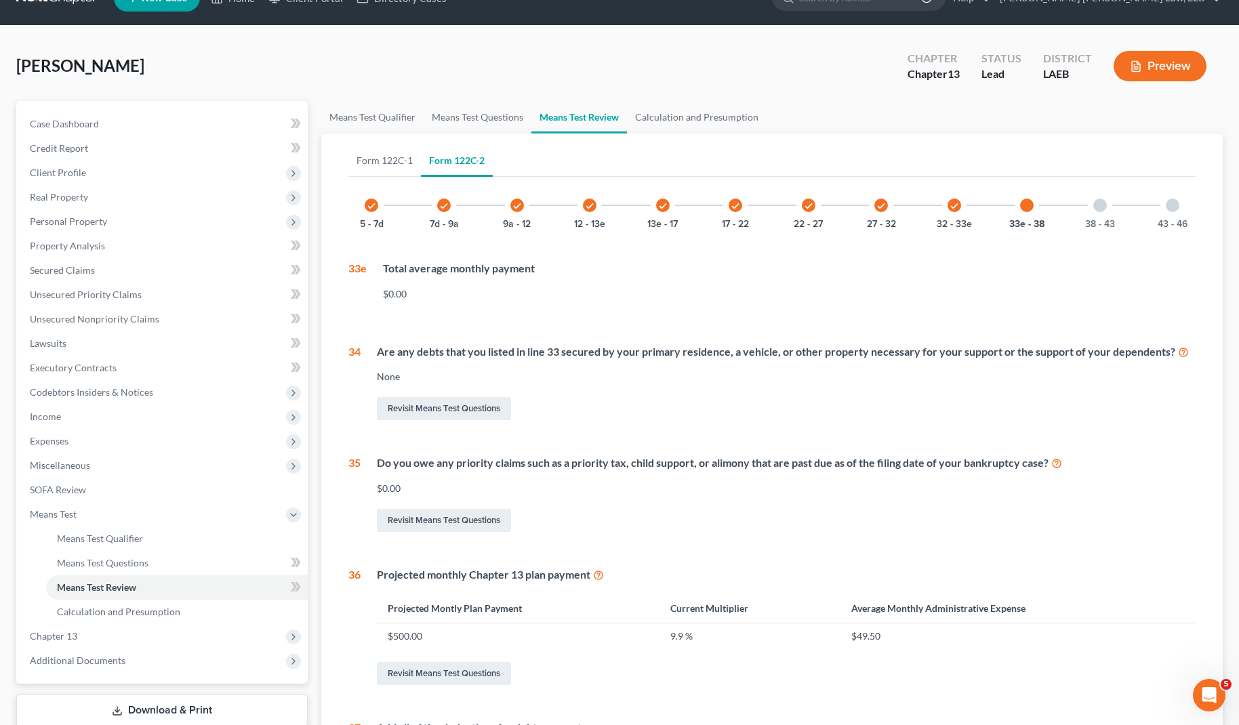
click at [1093, 205] on div at bounding box center [1100, 206] width 14 height 14
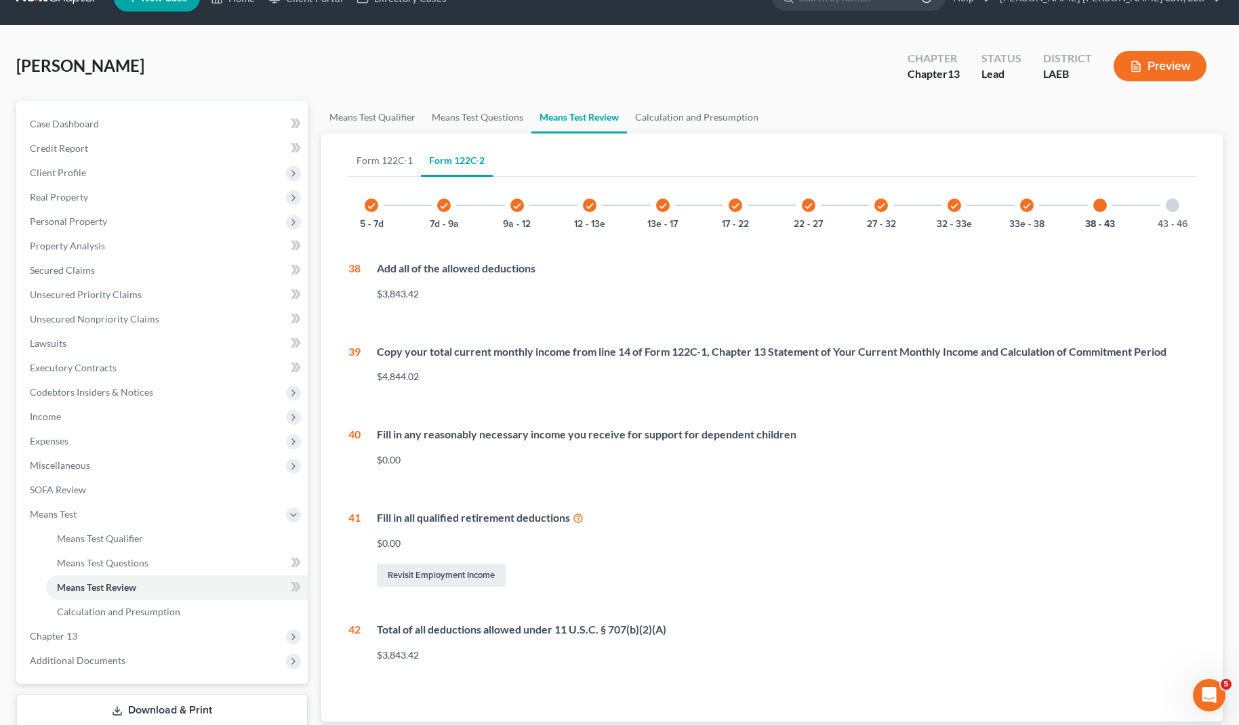
click at [1178, 210] on div "43 - 46" at bounding box center [1173, 205] width 46 height 46
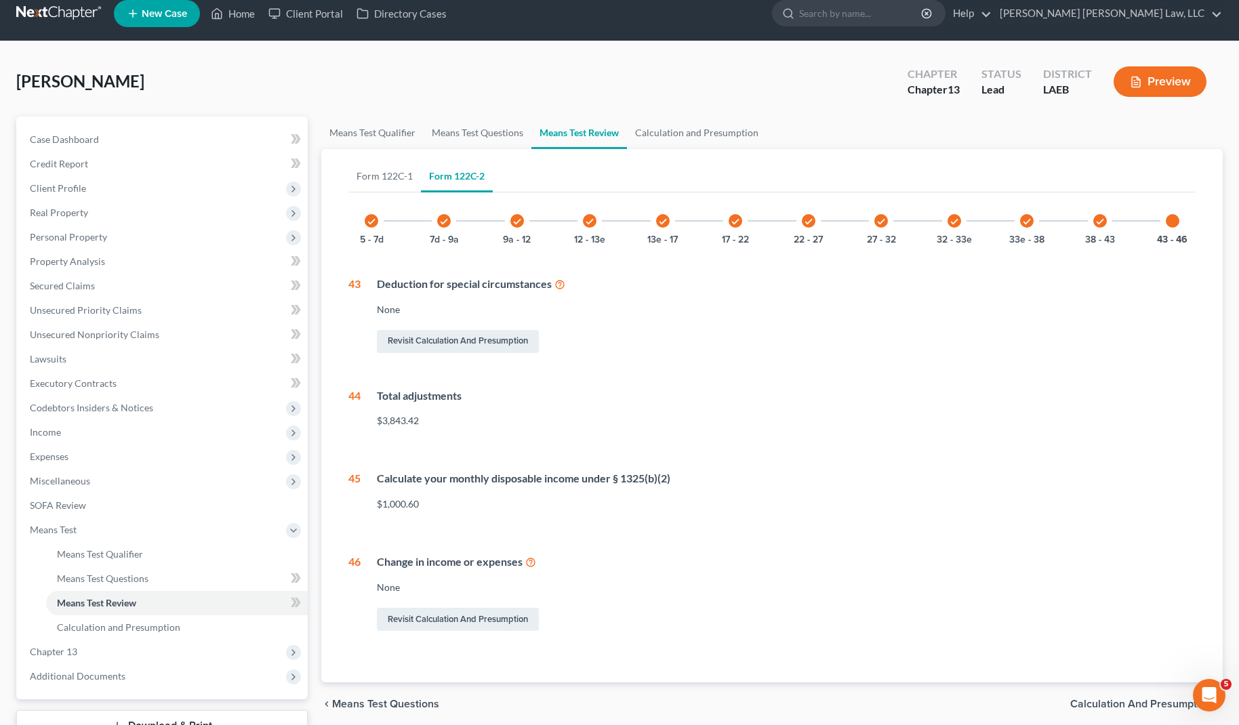
scroll to position [0, 0]
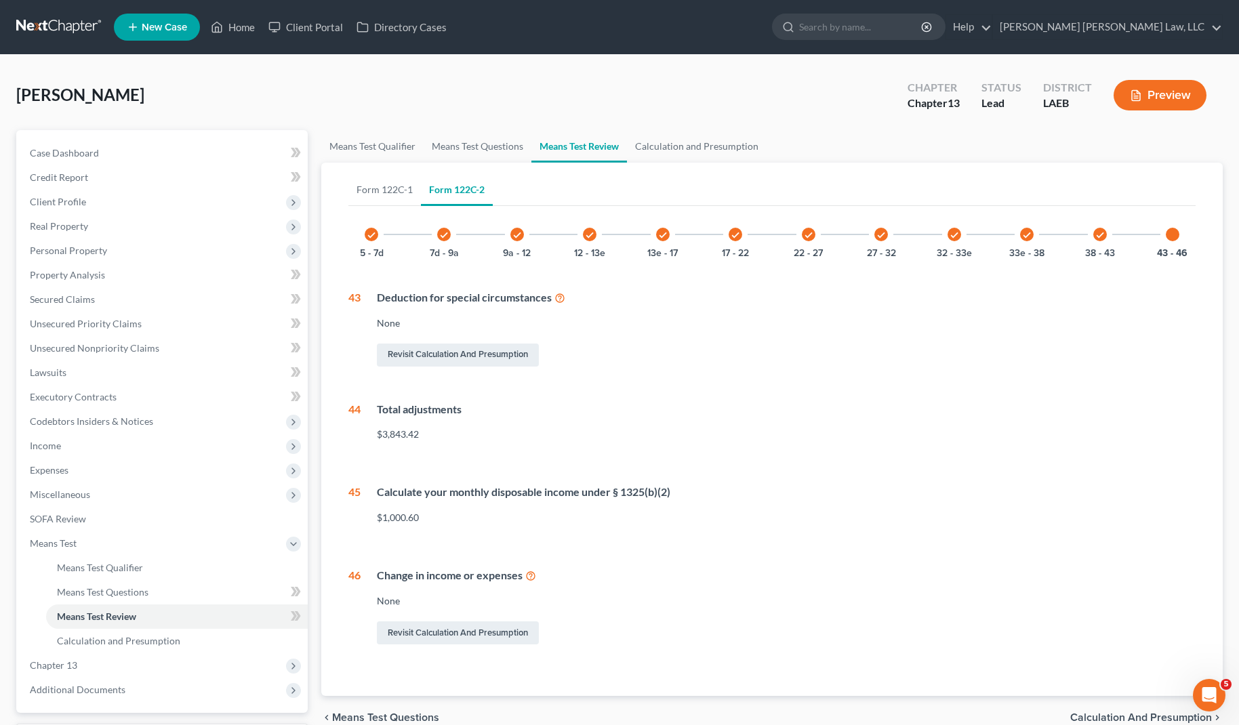
click at [584, 146] on link "Means Test Review" at bounding box center [579, 146] width 96 height 33
click at [668, 155] on link "Calculation and Presumption" at bounding box center [697, 146] width 140 height 33
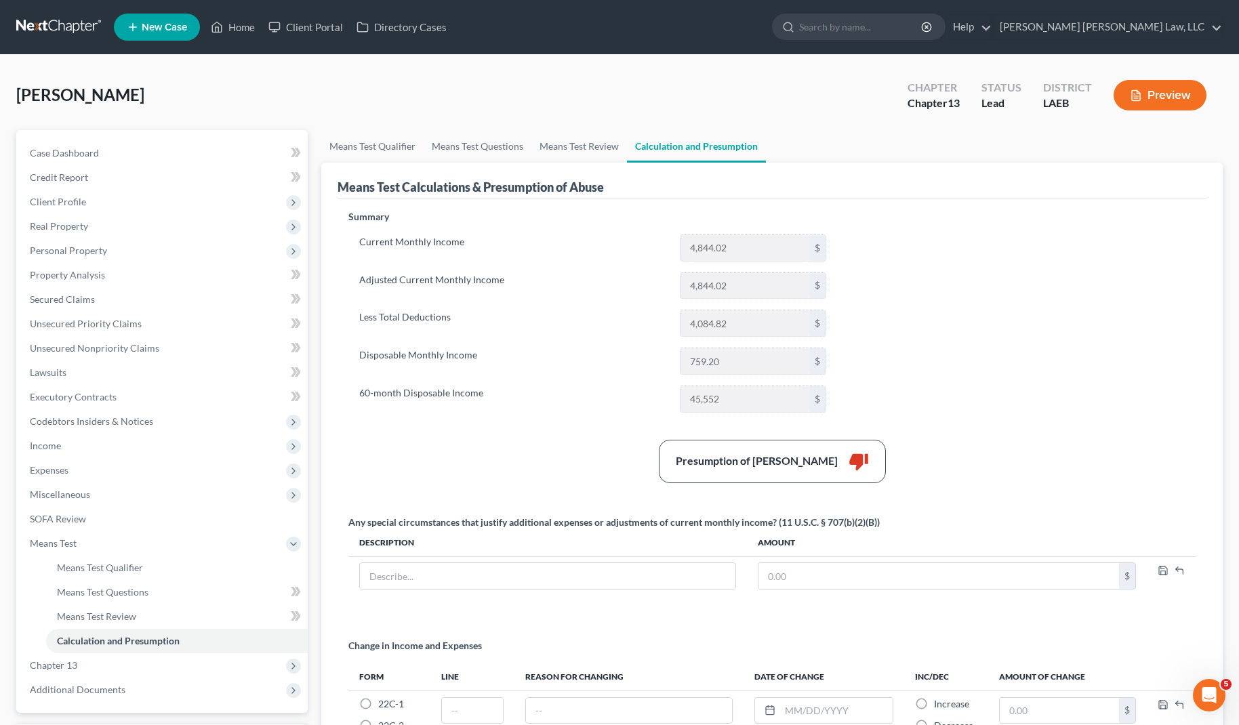
click at [567, 384] on div "Current Monthly Income 4,844.02 $ Adjusted Current Monthly Income 4,844.02 $ Le…" at bounding box center [592, 324] width 489 height 178
click at [382, 145] on link "Means Test Qualifier" at bounding box center [372, 146] width 102 height 33
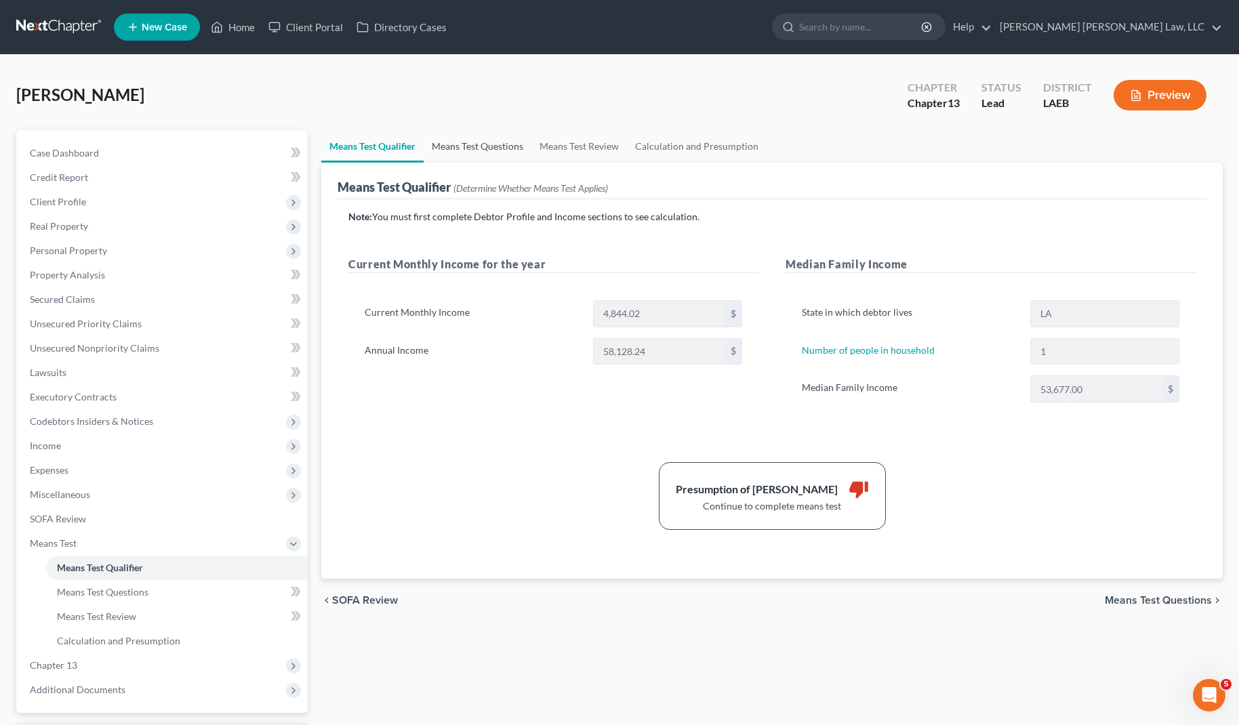
click at [475, 155] on link "Means Test Questions" at bounding box center [478, 146] width 108 height 33
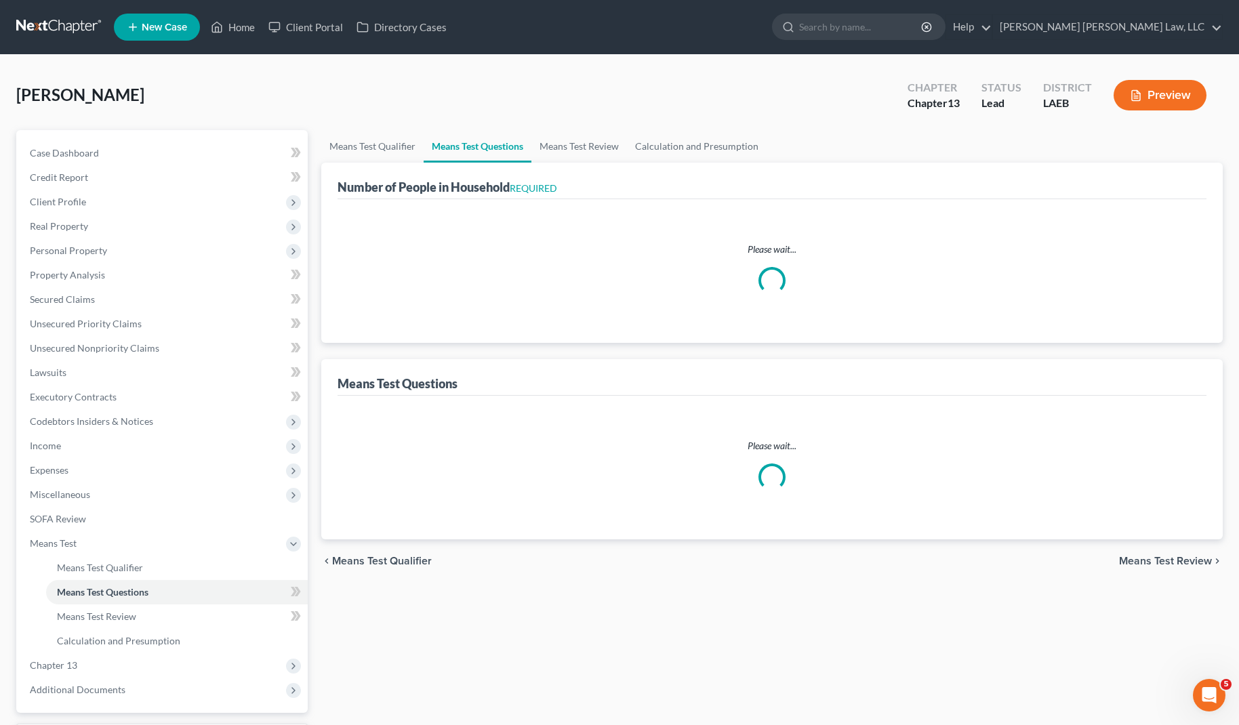
select select "1"
select select "60"
select select "1"
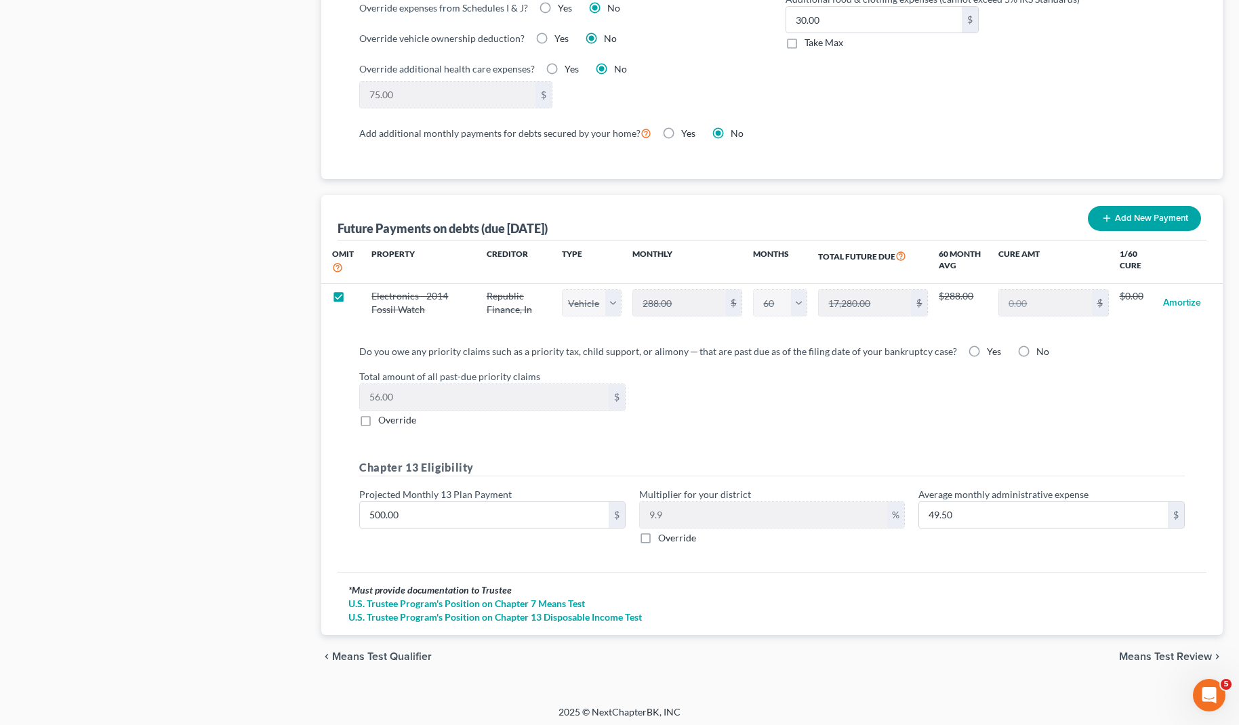
scroll to position [1173, 0]
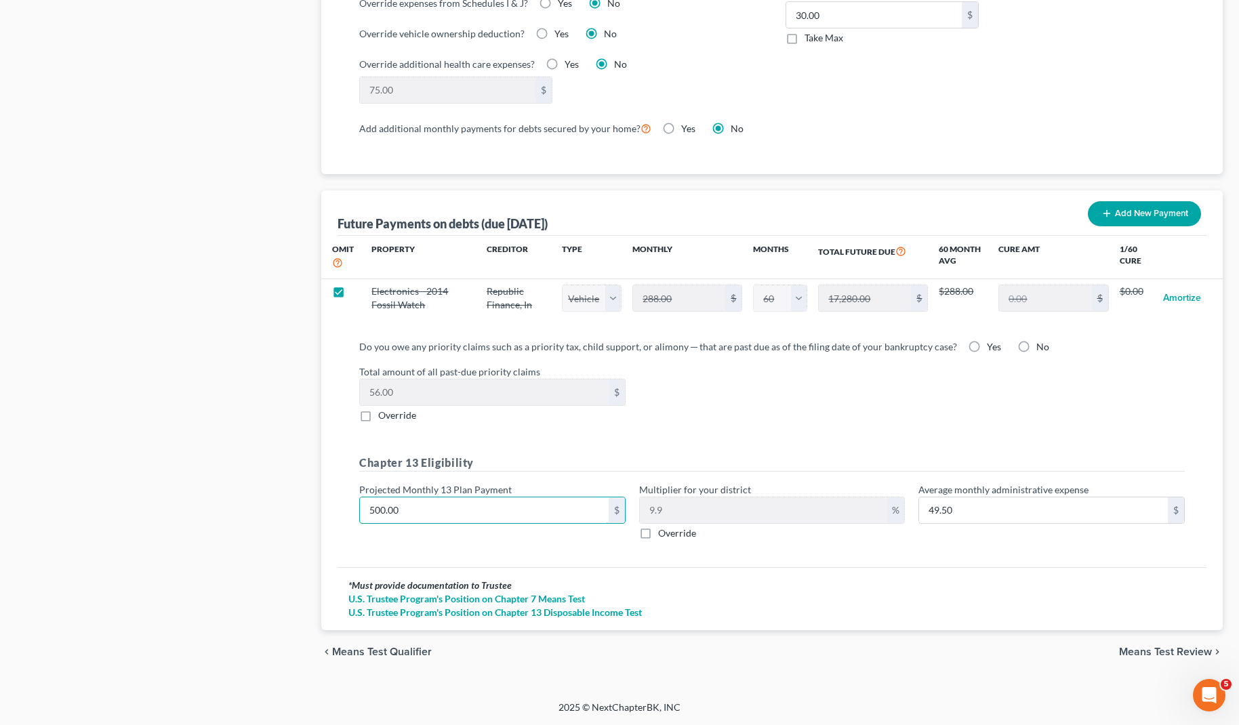
drag, startPoint x: 464, startPoint y: 502, endPoint x: 331, endPoint y: 513, distance: 133.3
click at [331, 514] on div "Future Payments on debts (due in 60 months) Add New Payment Omit Property Credi…" at bounding box center [772, 410] width 902 height 440
drag, startPoint x: 367, startPoint y: 505, endPoint x: 508, endPoint y: 499, distance: 140.5
click at [508, 499] on input "500.00" at bounding box center [484, 511] width 249 height 26
type input "1500.00"
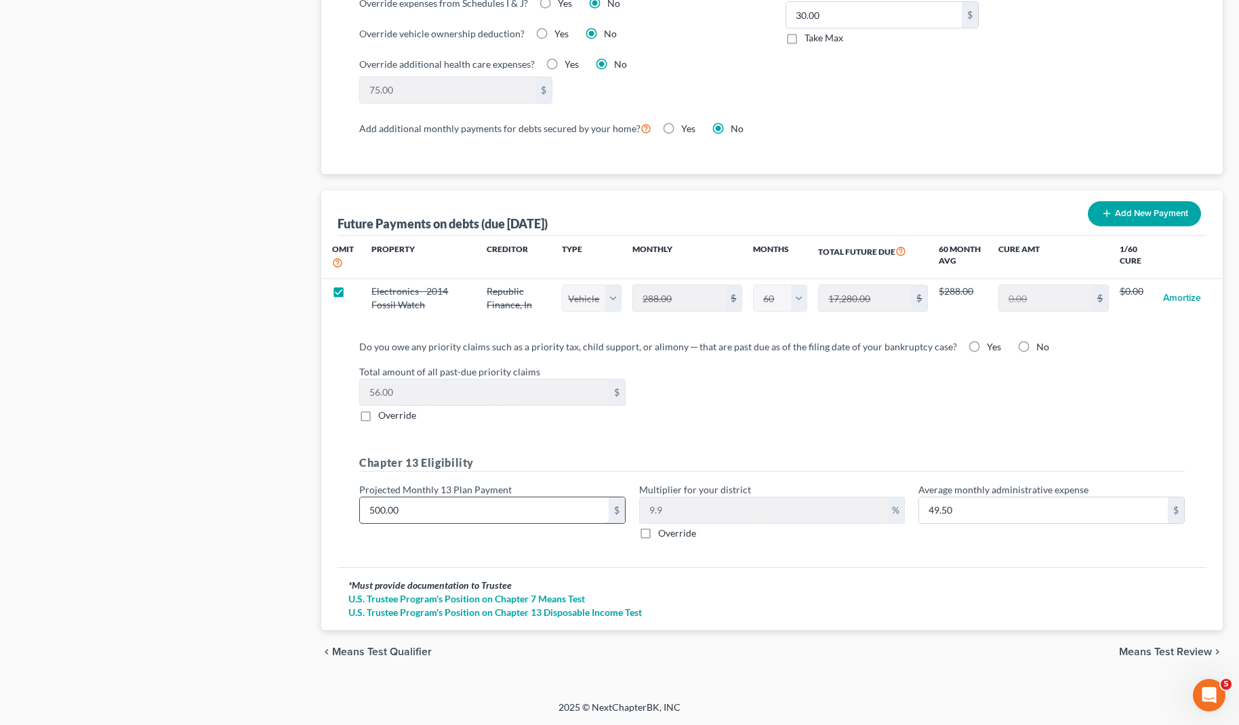
type input "148.50"
type input "1,50"
type input "14.85"
type input "1,5"
type input "1.48"
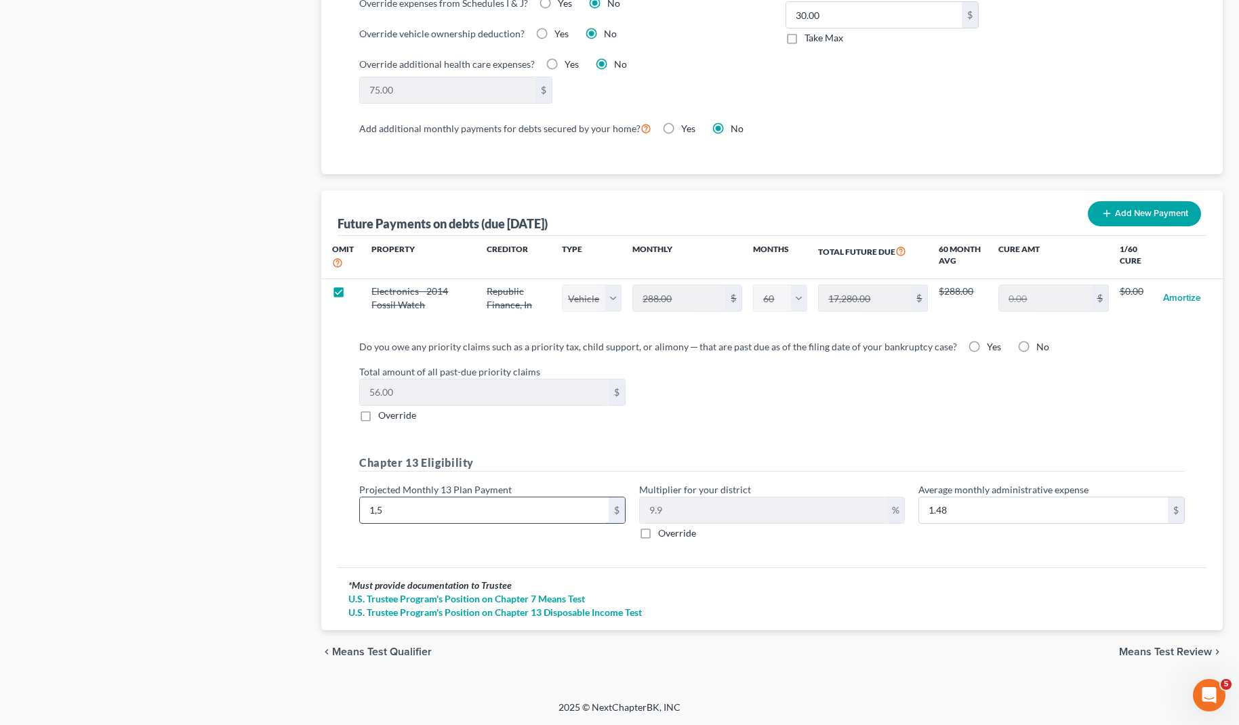
type input "1,"
type input "0.09"
type input "1"
type input "0.09"
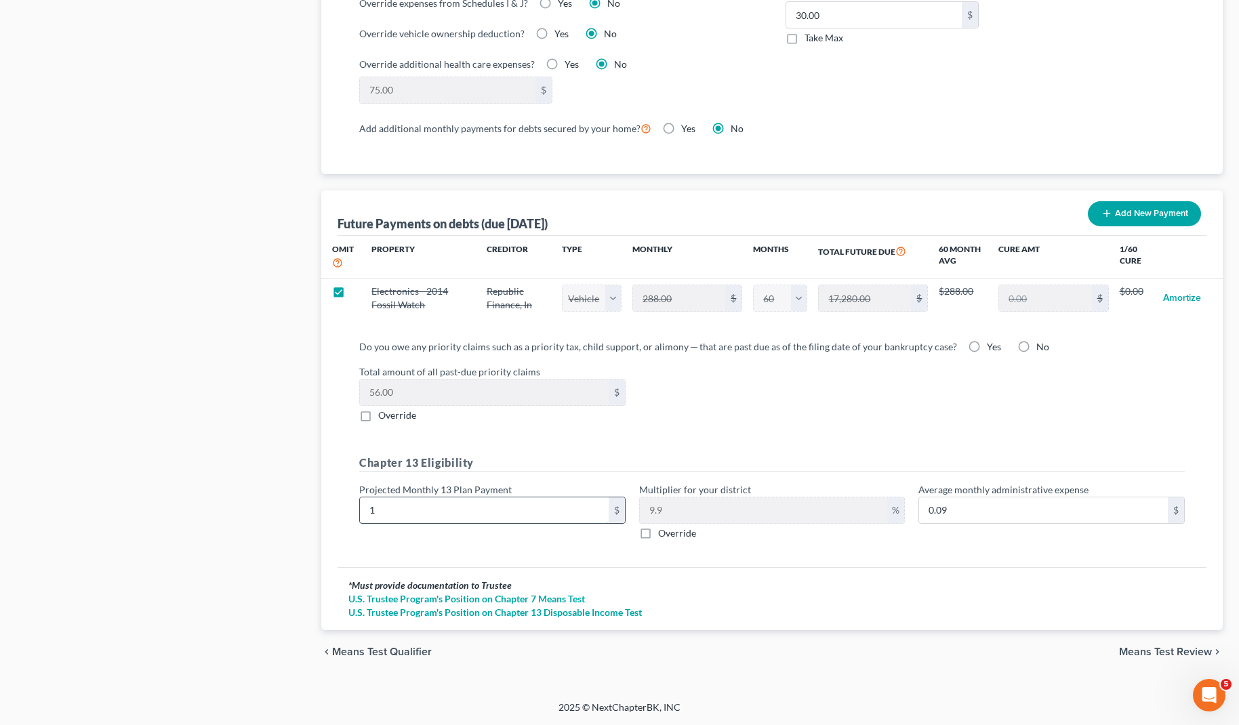
type input "10"
type input "0.99"
type input "100"
type input "9.90"
type input "100"
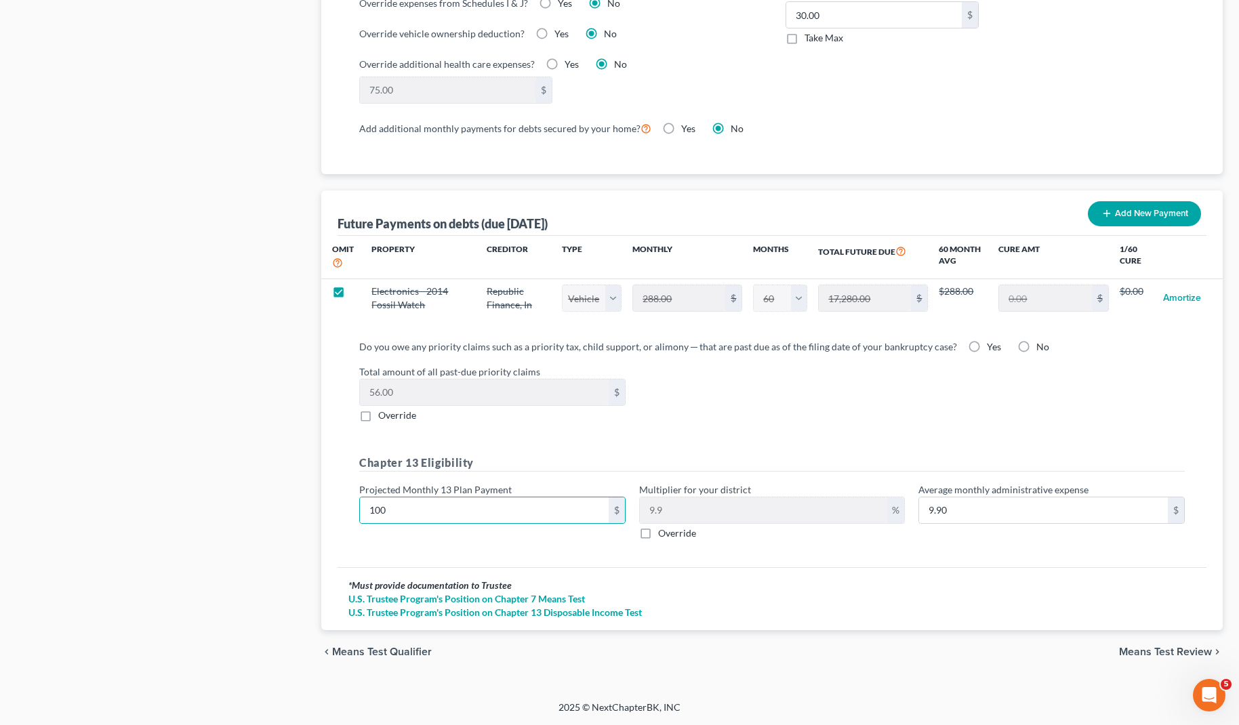
click at [694, 439] on div "Do you owe any priority claims such as a priority tax, child support, or alimon…" at bounding box center [771, 446] width 847 height 212
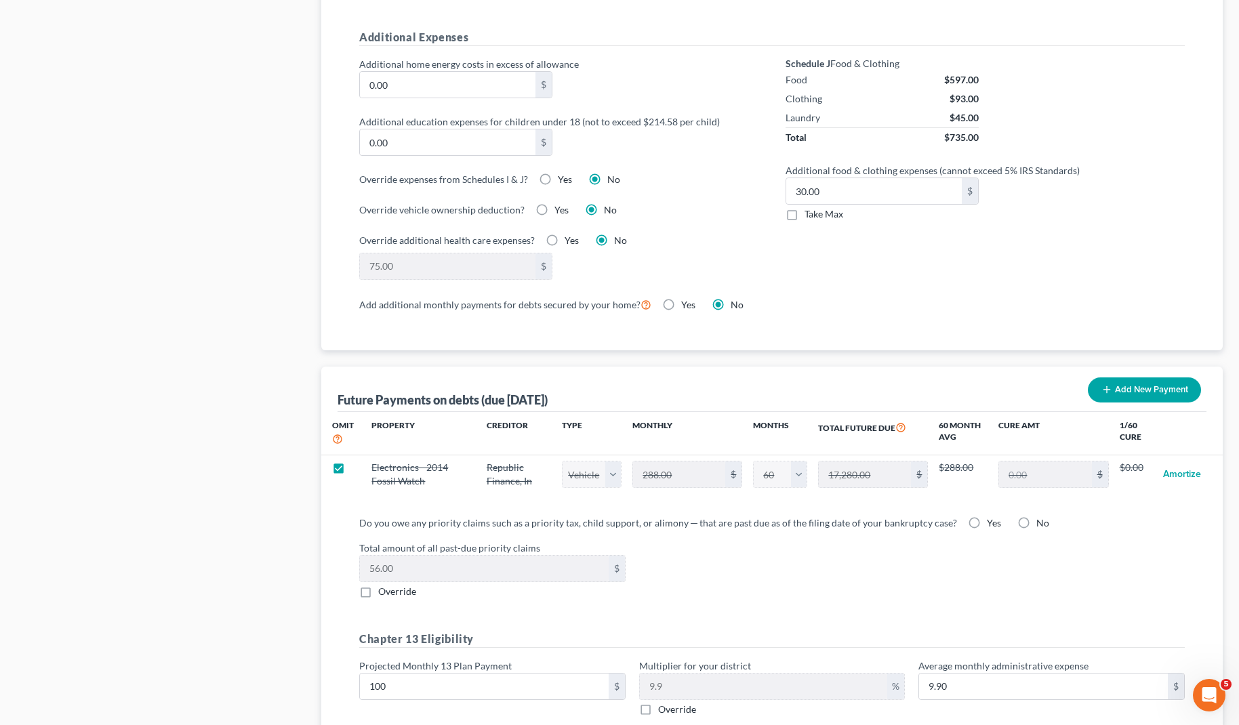
scroll to position [0, 0]
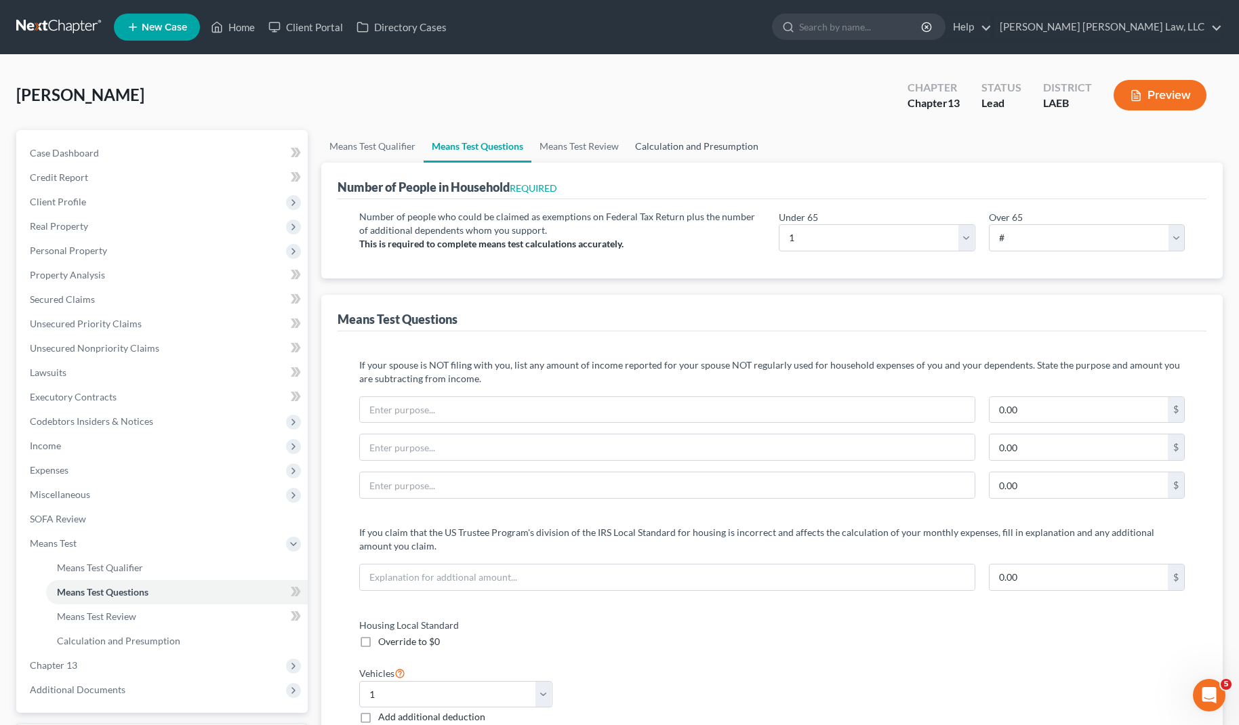
click at [660, 143] on link "Calculation and Presumption" at bounding box center [697, 146] width 140 height 33
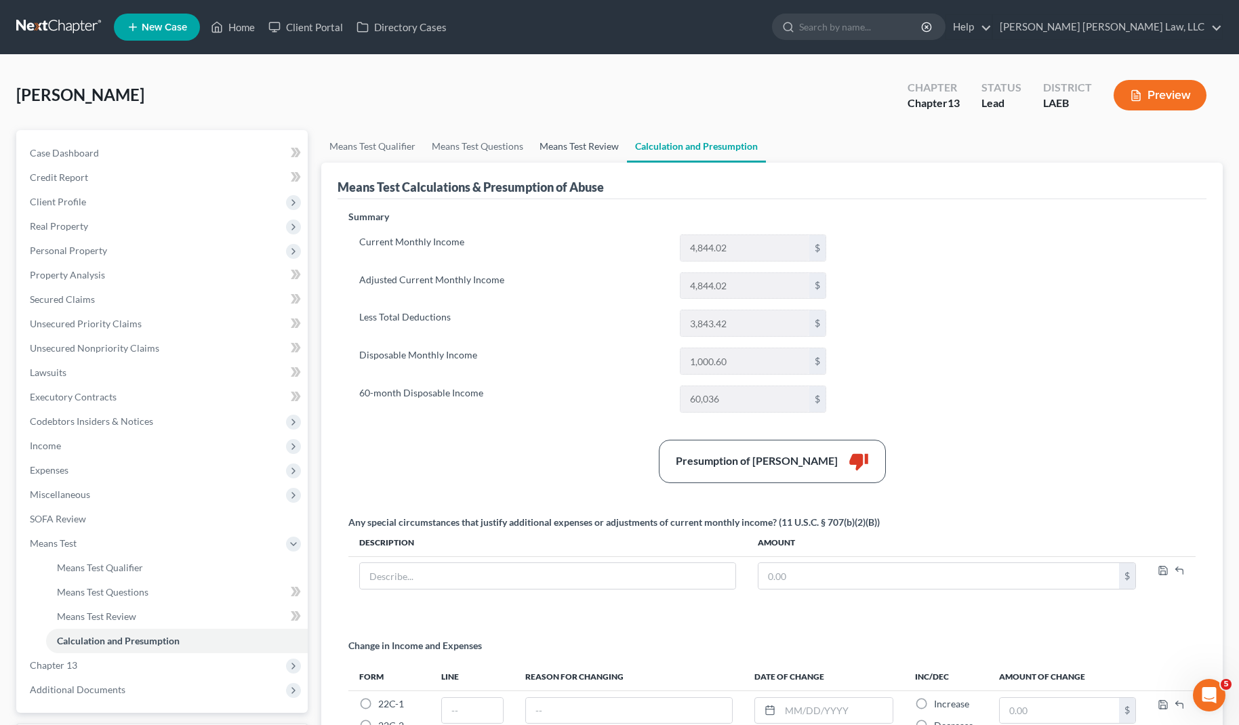
click at [563, 142] on link "Means Test Review" at bounding box center [579, 146] width 96 height 33
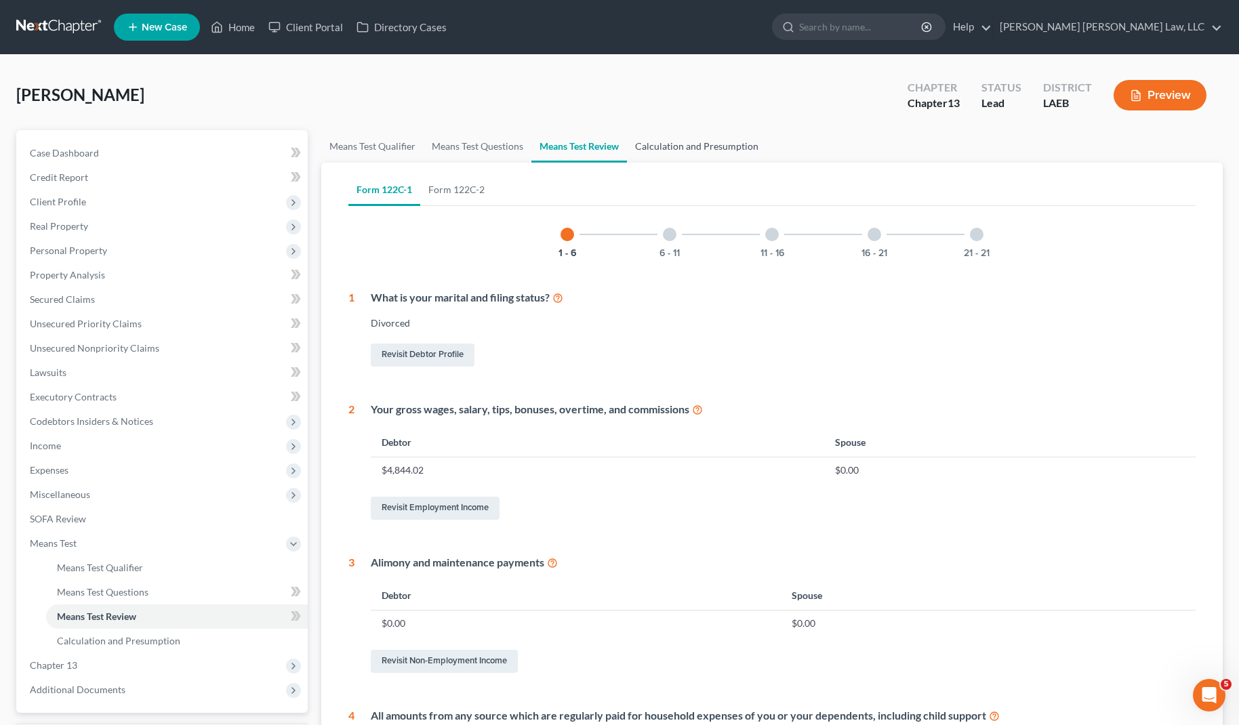
click at [687, 150] on link "Calculation and Presumption" at bounding box center [697, 146] width 140 height 33
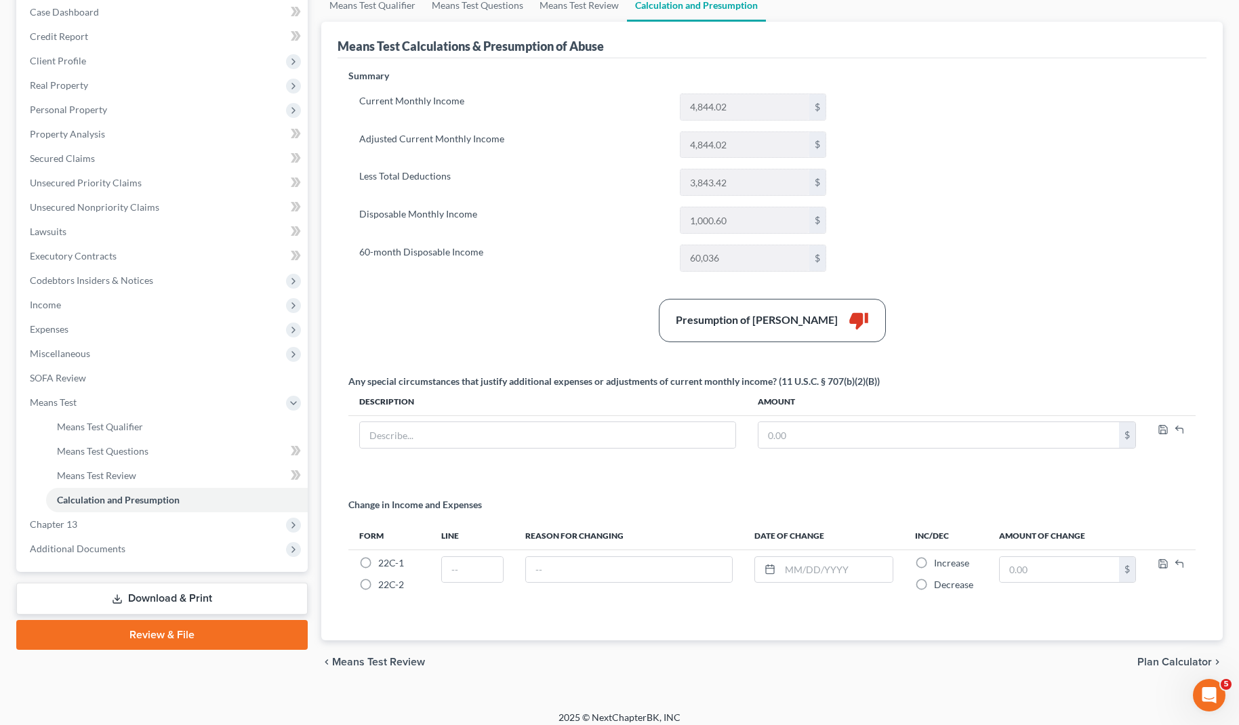
scroll to position [151, 0]
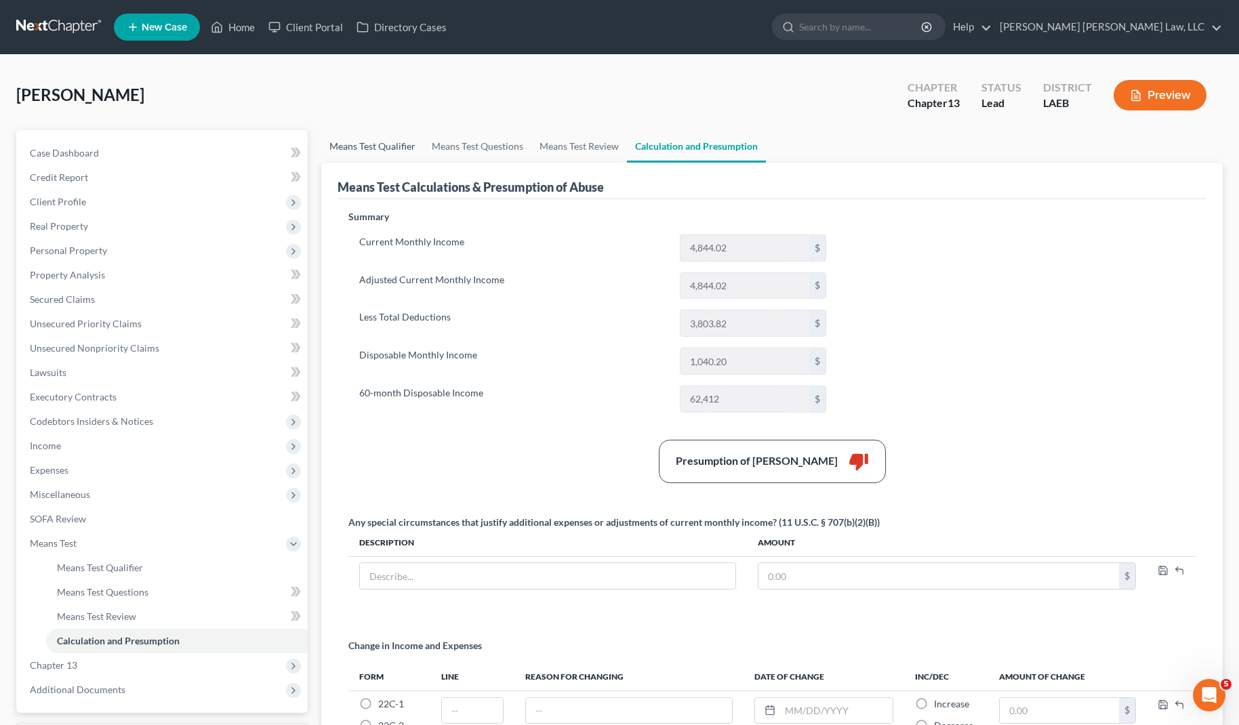
click at [372, 144] on link "Means Test Qualifier" at bounding box center [372, 146] width 102 height 33
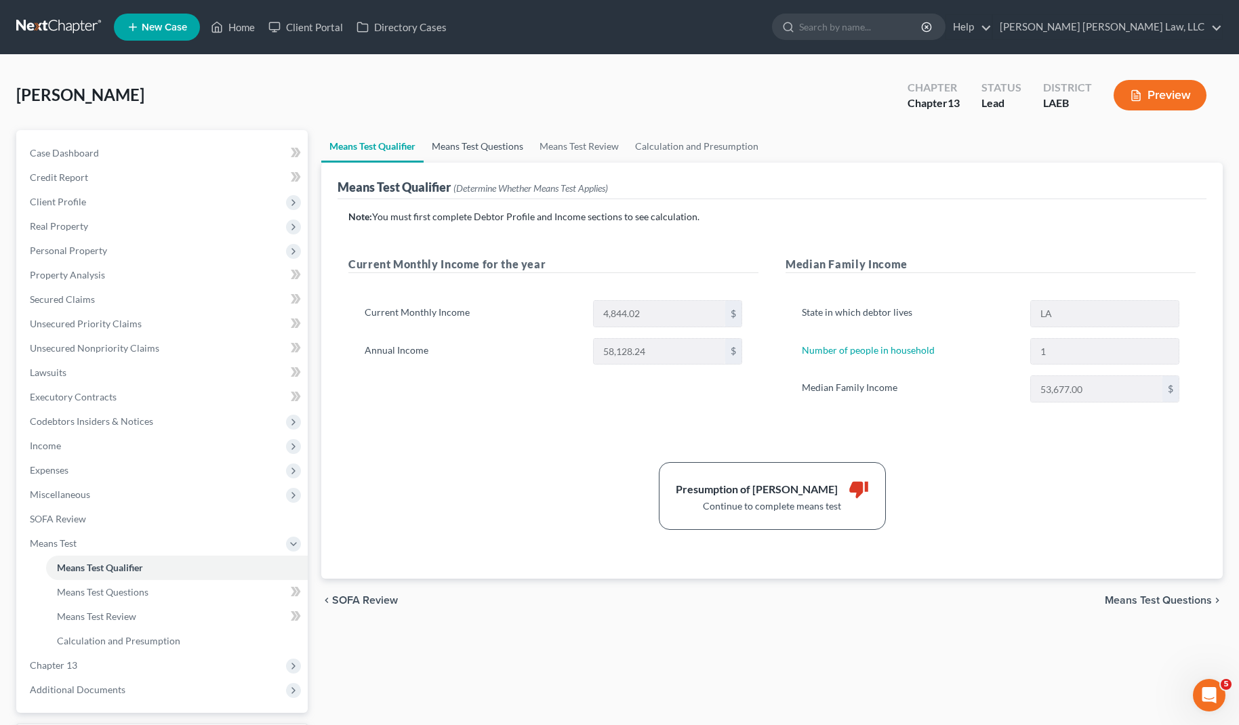
click at [456, 142] on link "Means Test Questions" at bounding box center [478, 146] width 108 height 33
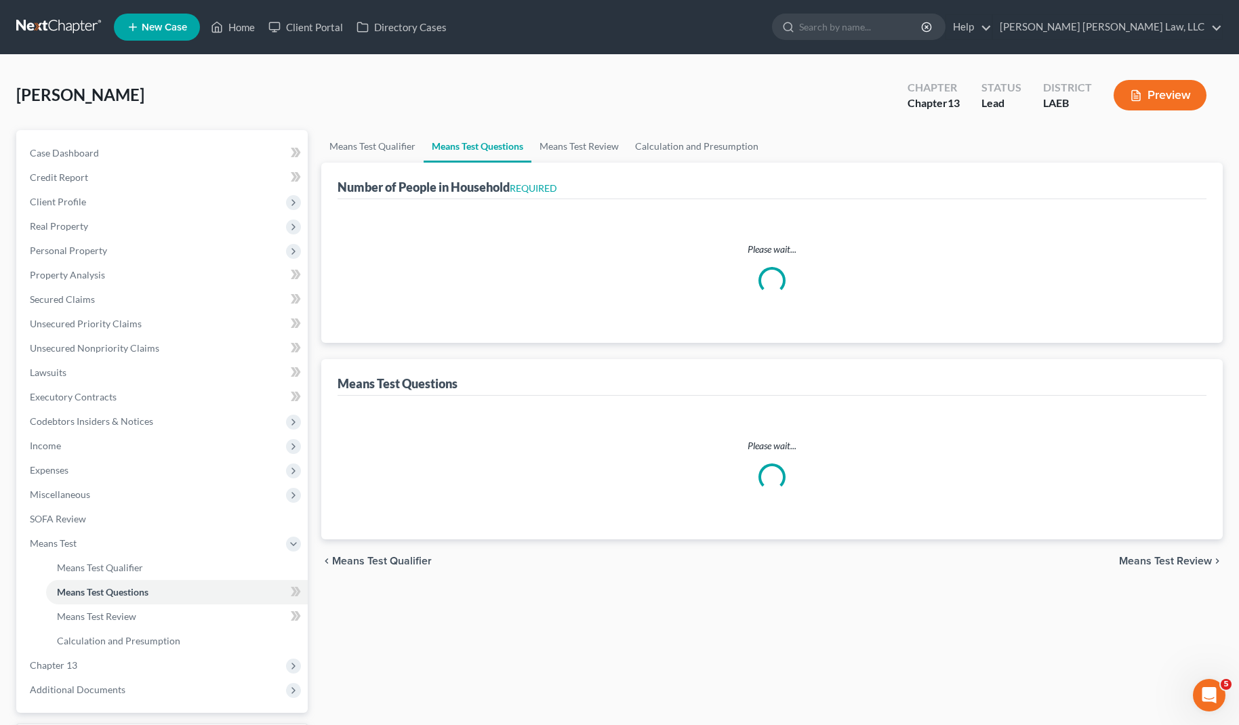
select select "1"
select select "60"
select select "1"
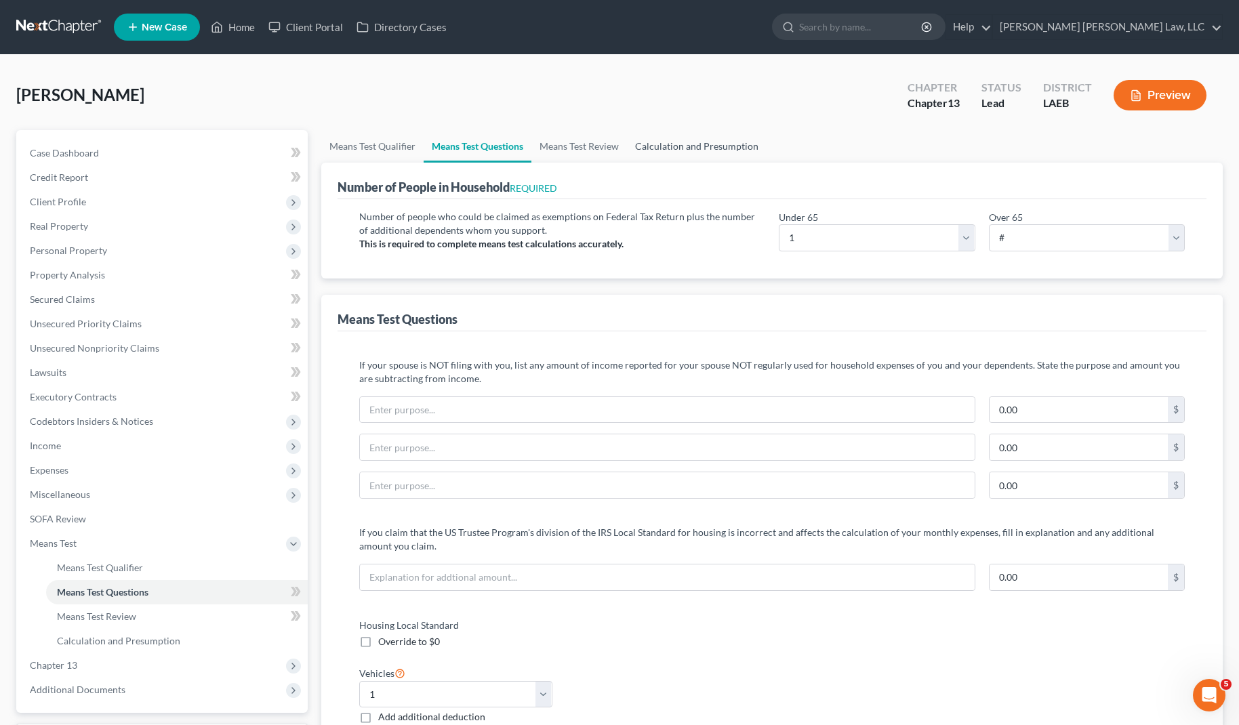
click at [728, 144] on link "Calculation and Presumption" at bounding box center [697, 146] width 140 height 33
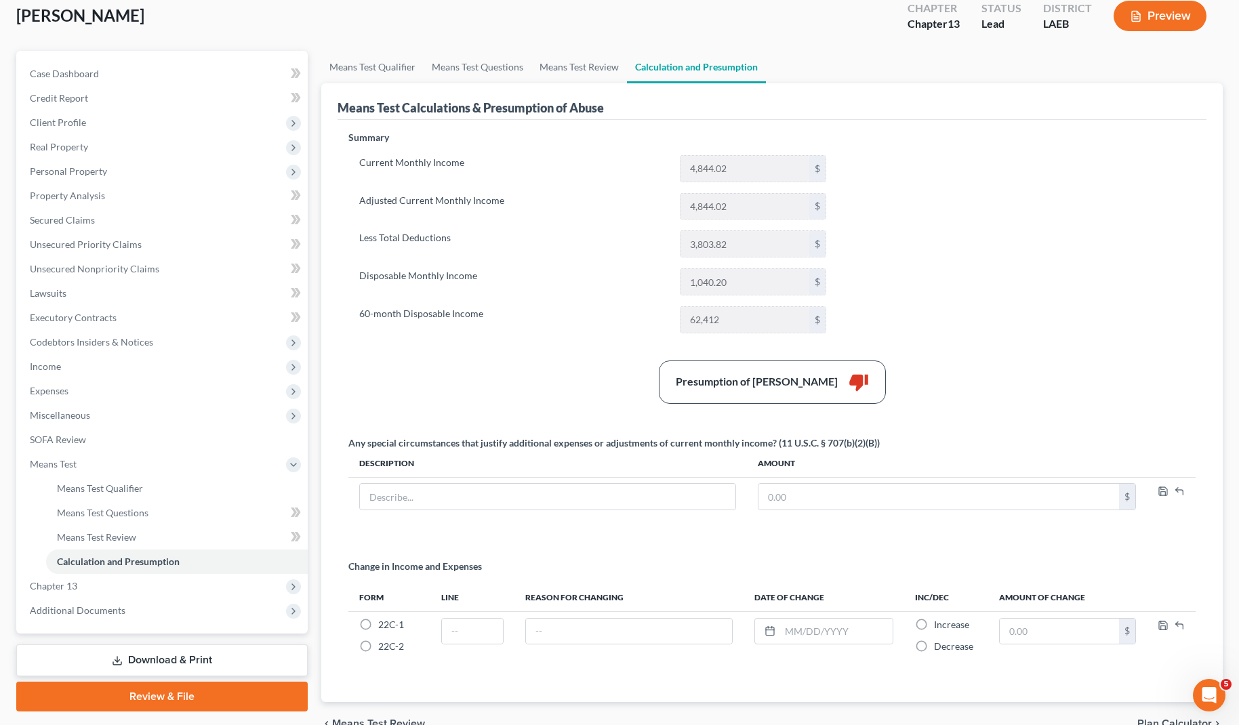
scroll to position [87, 0]
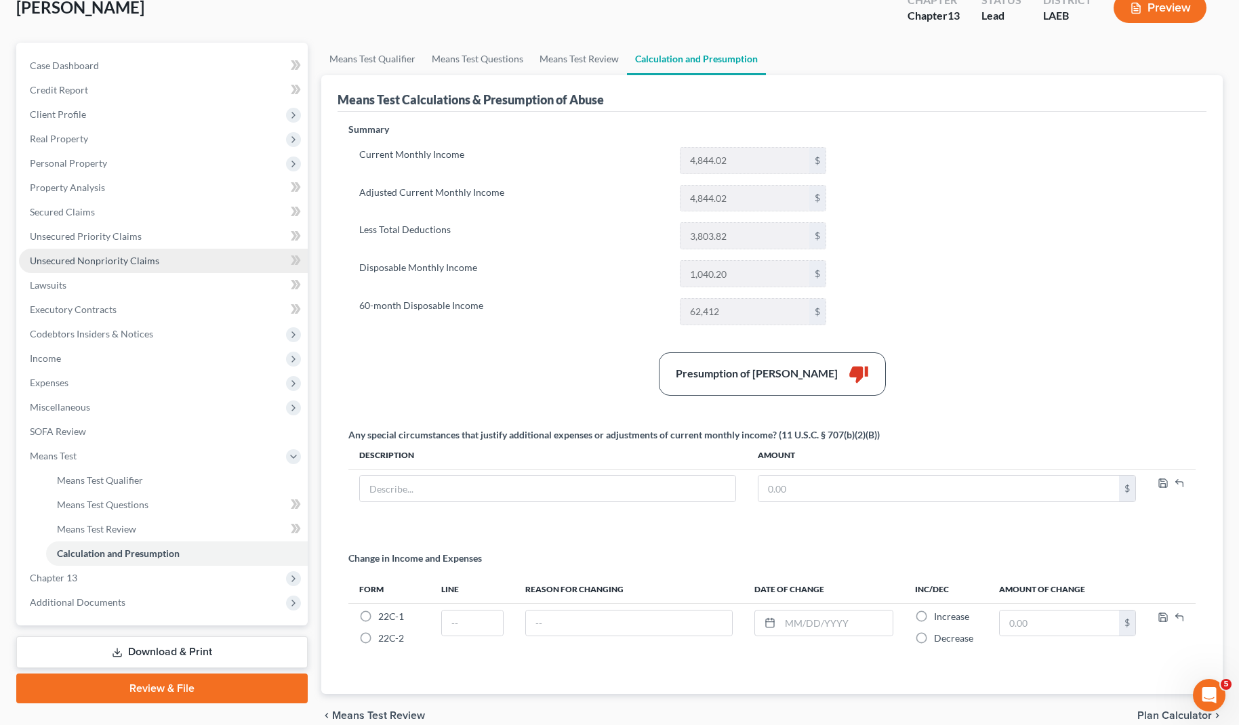
click at [121, 256] on span "Unsecured Nonpriority Claims" at bounding box center [94, 261] width 129 height 12
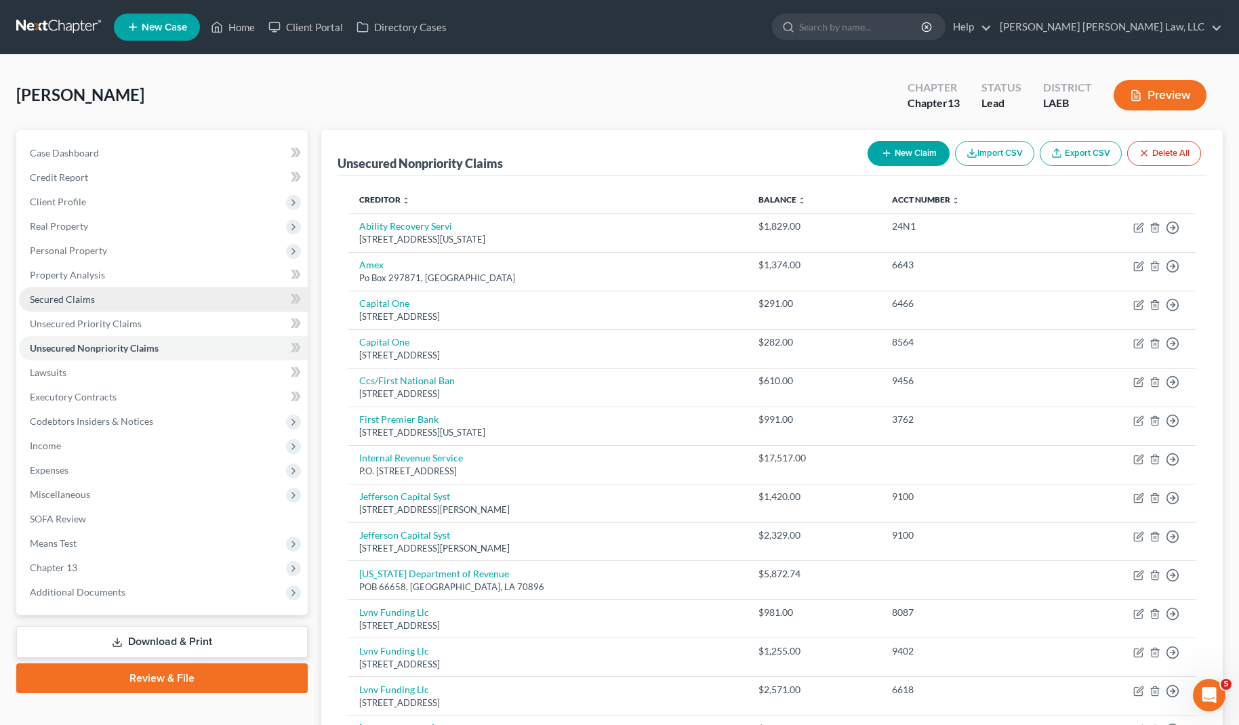
click at [117, 307] on link "Secured Claims" at bounding box center [163, 299] width 289 height 24
